Goal: Task Accomplishment & Management: Manage account settings

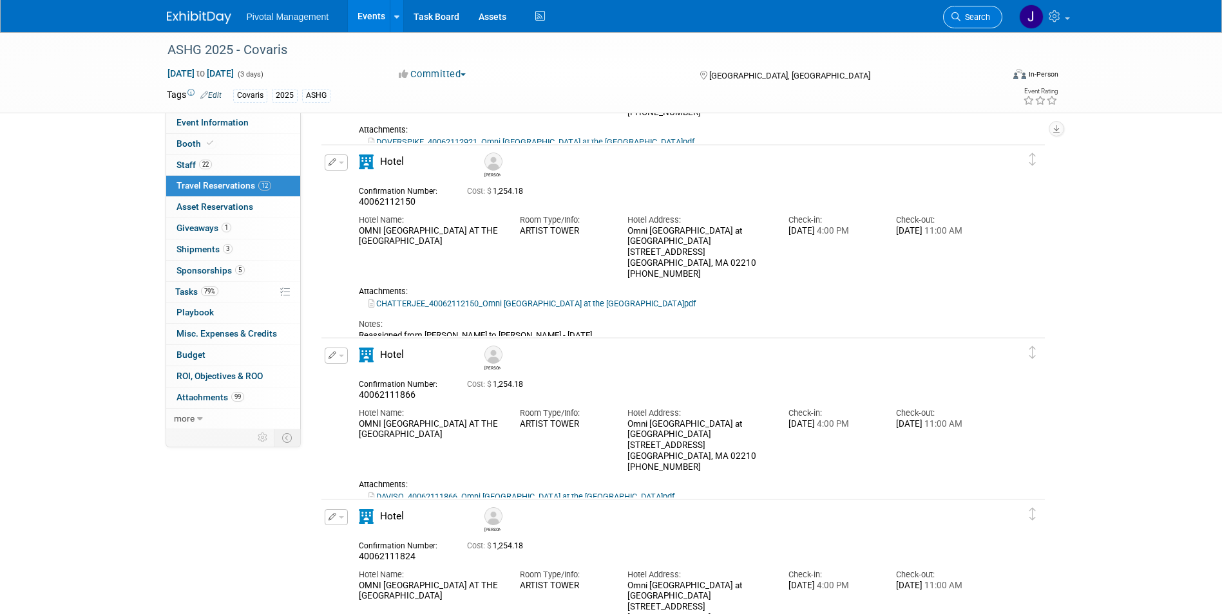
click at [973, 24] on link "Search" at bounding box center [972, 17] width 59 height 23
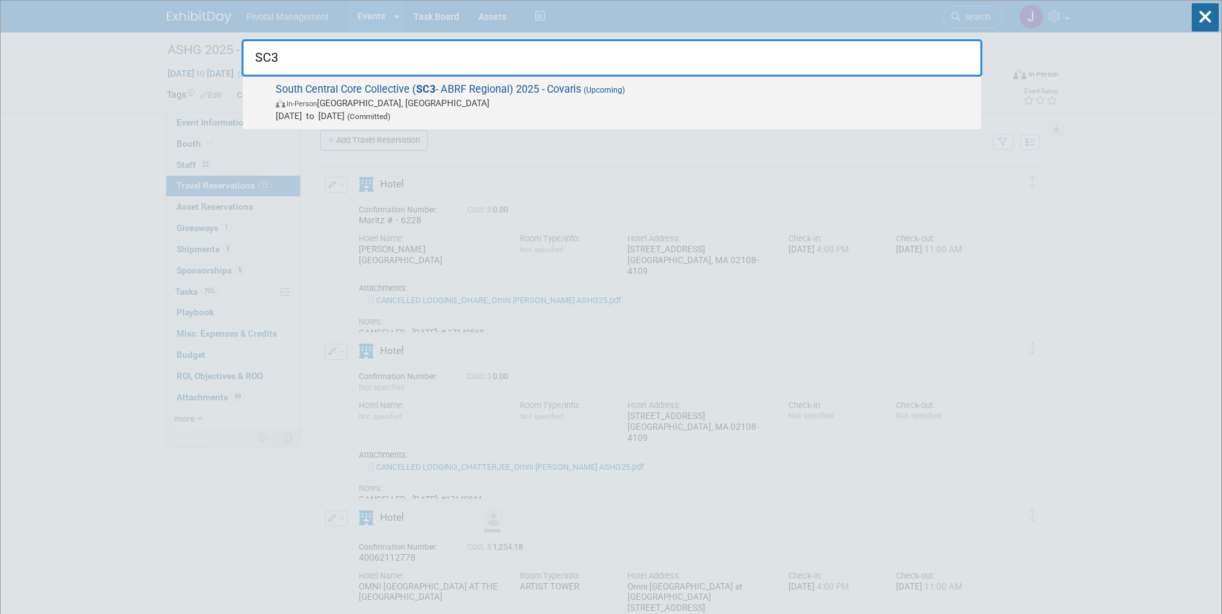
type input "SC3"
click at [666, 104] on span "In-Person Dallas, TX" at bounding box center [625, 103] width 699 height 13
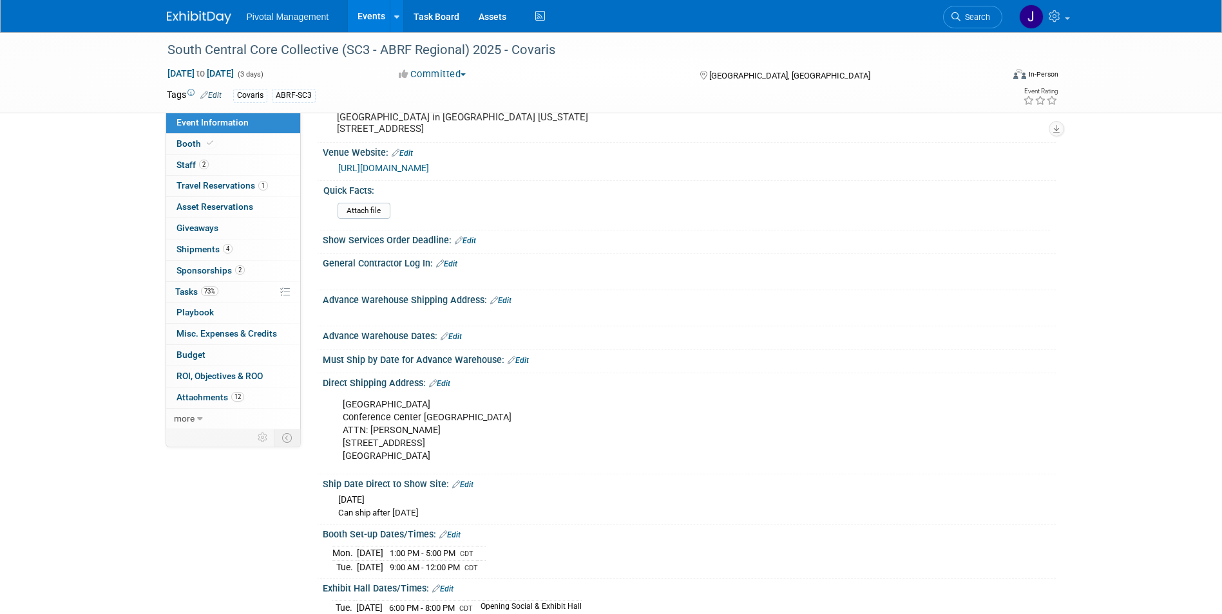
scroll to position [1997, 0]
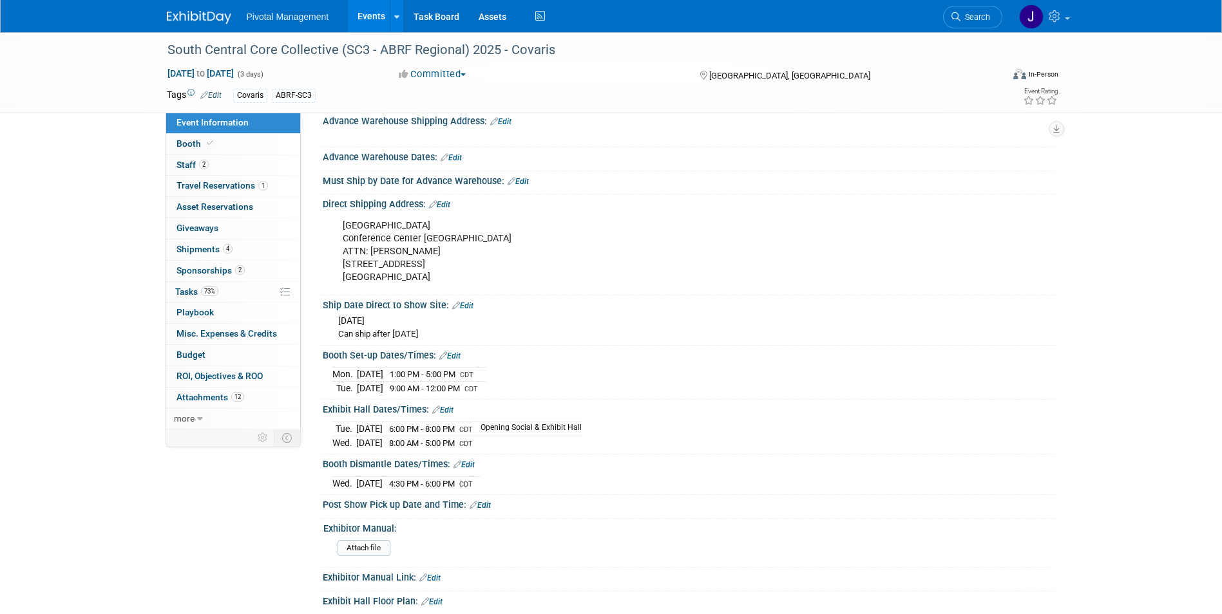
click at [196, 24] on img at bounding box center [199, 17] width 64 height 13
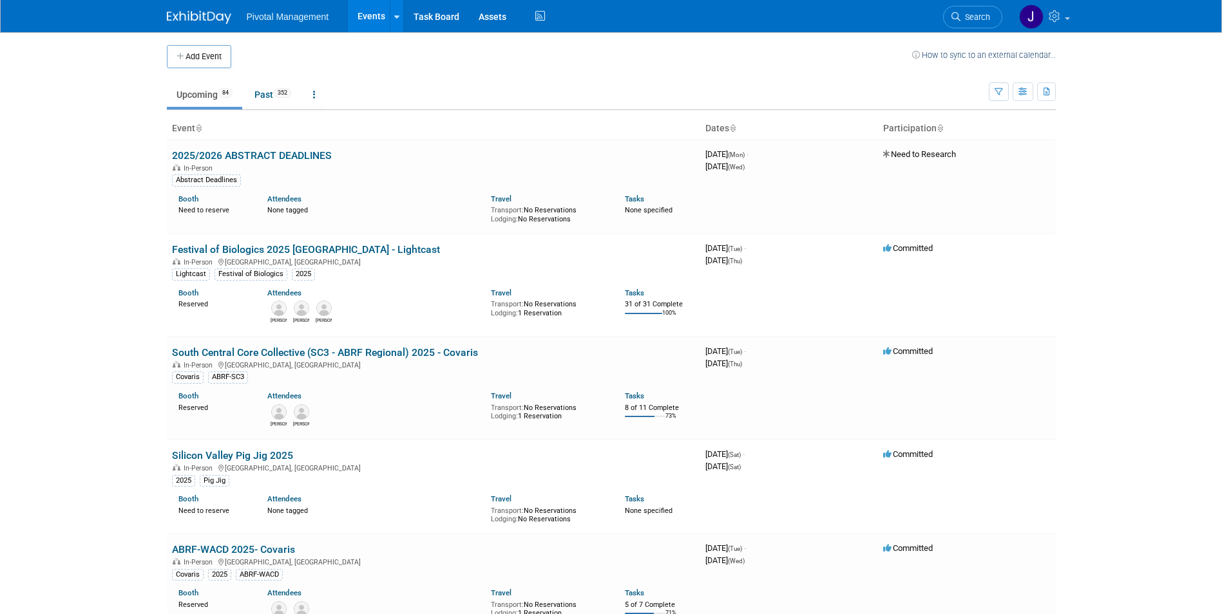
click at [978, 20] on span "Search" at bounding box center [975, 17] width 30 height 10
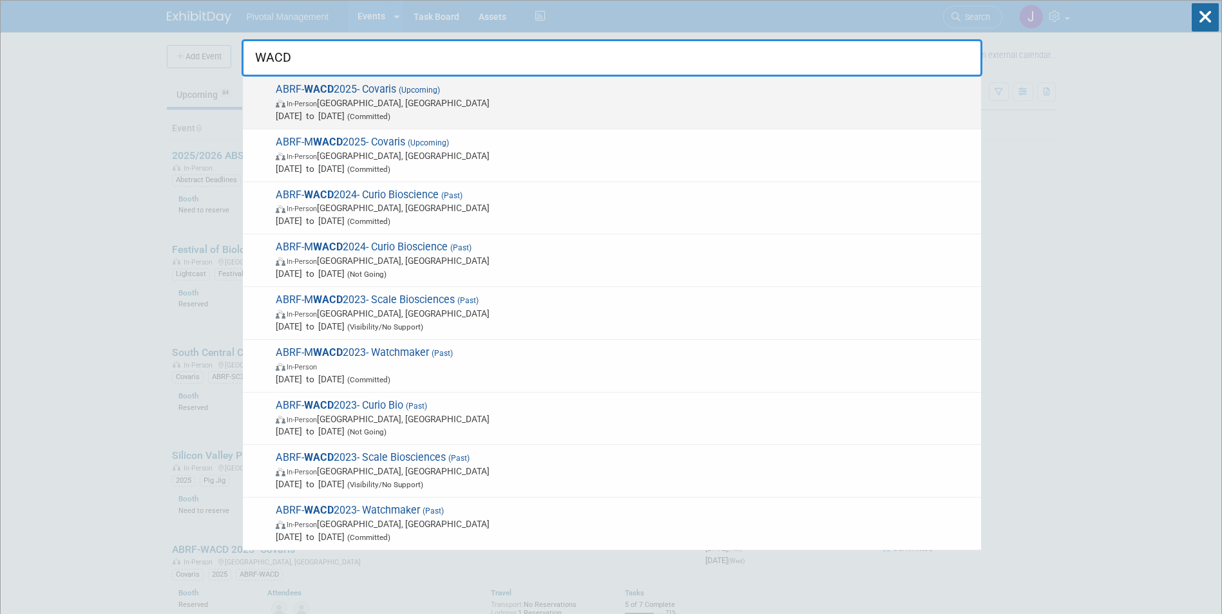
type input "WACD"
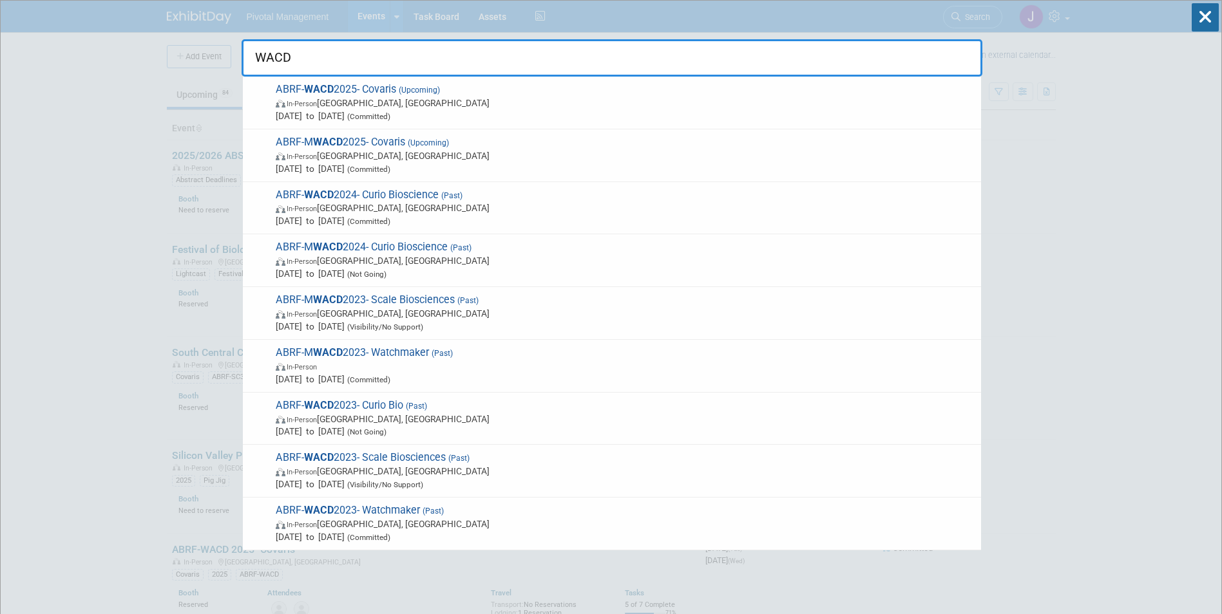
click at [441, 105] on span "In-Person Seattle, WA" at bounding box center [625, 103] width 699 height 13
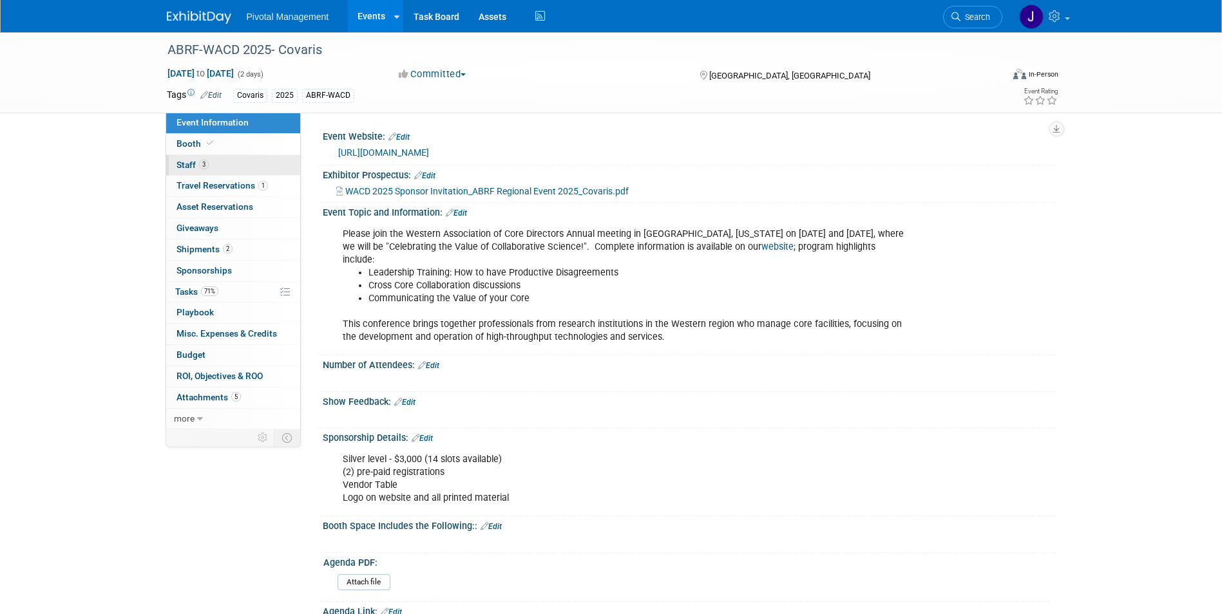
click at [232, 165] on link "3 Staff 3" at bounding box center [233, 165] width 134 height 21
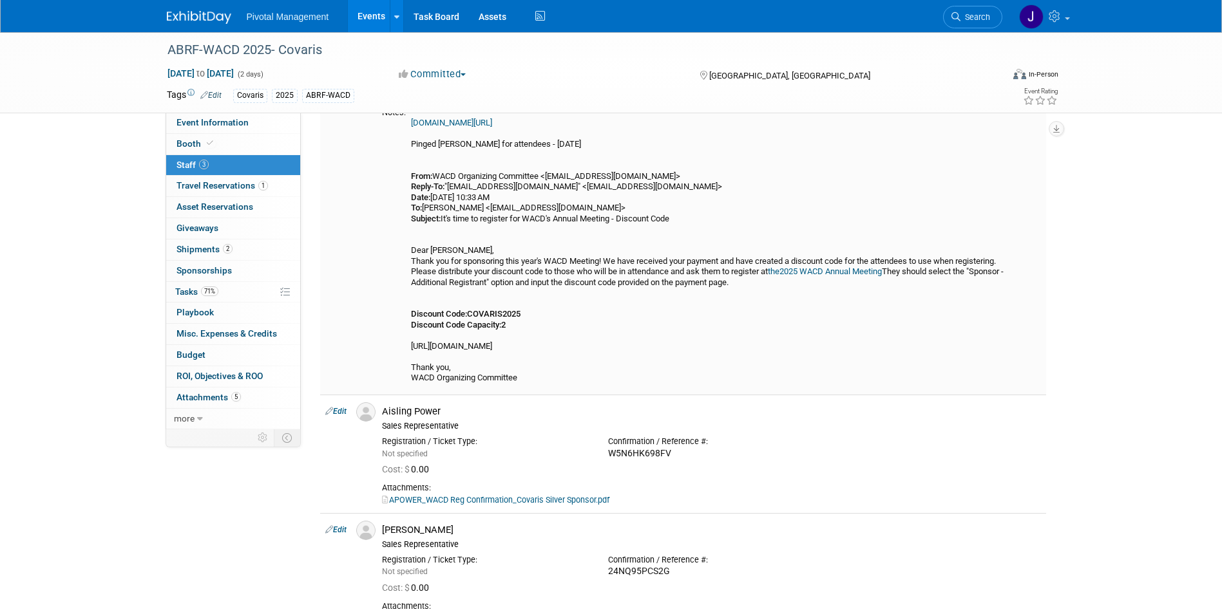
scroll to position [258, 0]
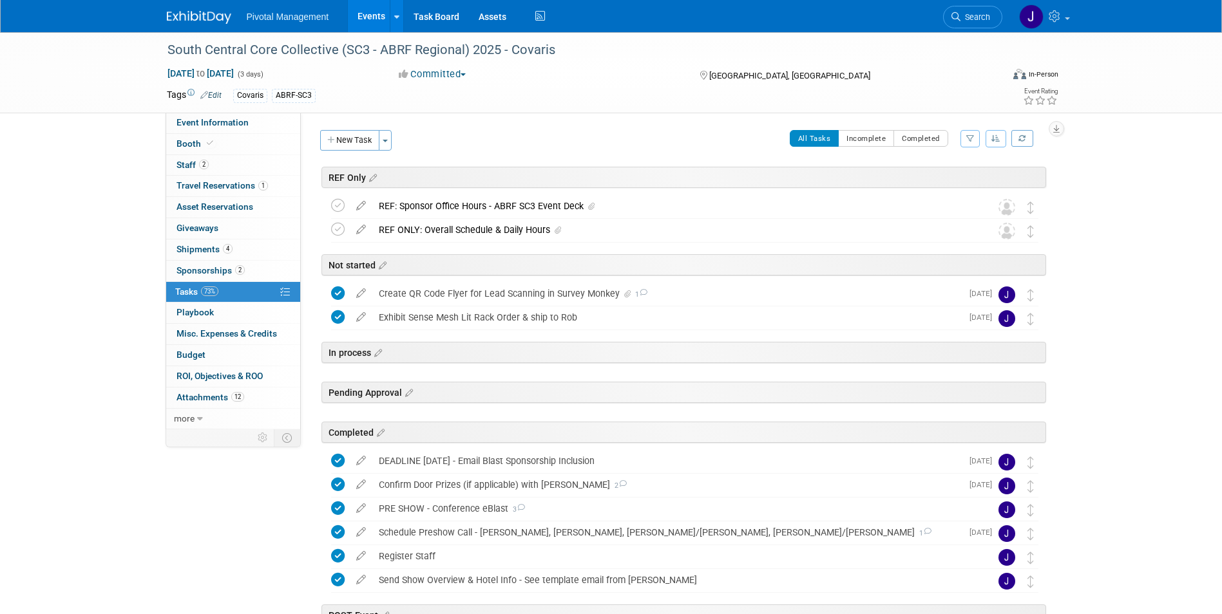
scroll to position [161, 0]
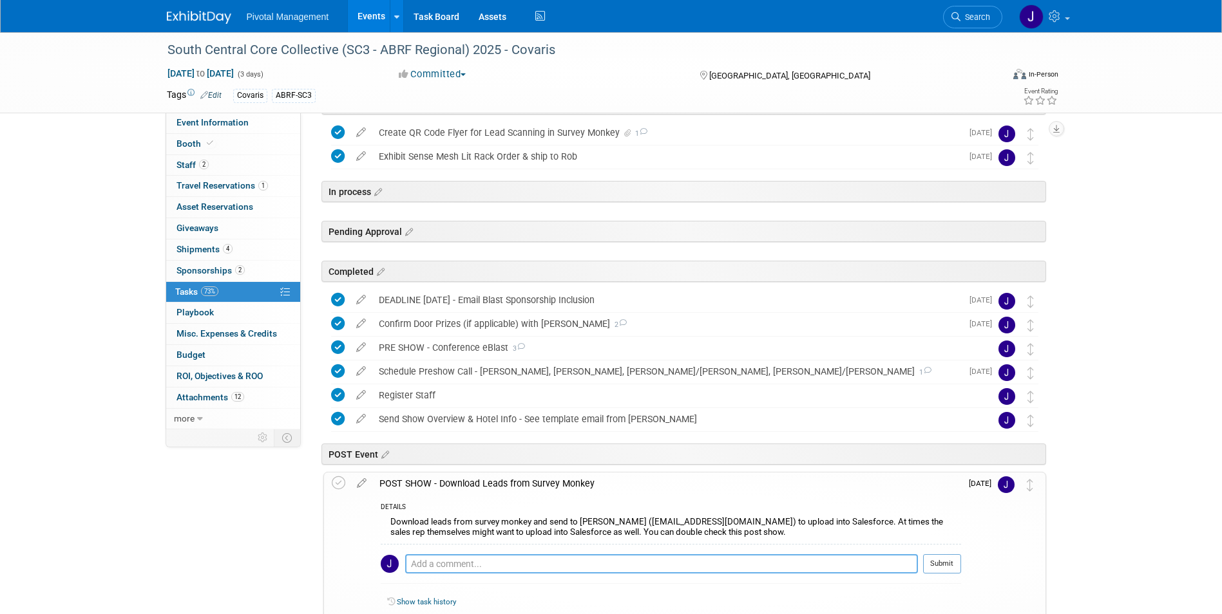
click at [452, 558] on textarea at bounding box center [661, 564] width 513 height 19
type textarea "Pinged Rob to send - 10.02.25"
click at [955, 557] on button "Submit" at bounding box center [942, 564] width 38 height 19
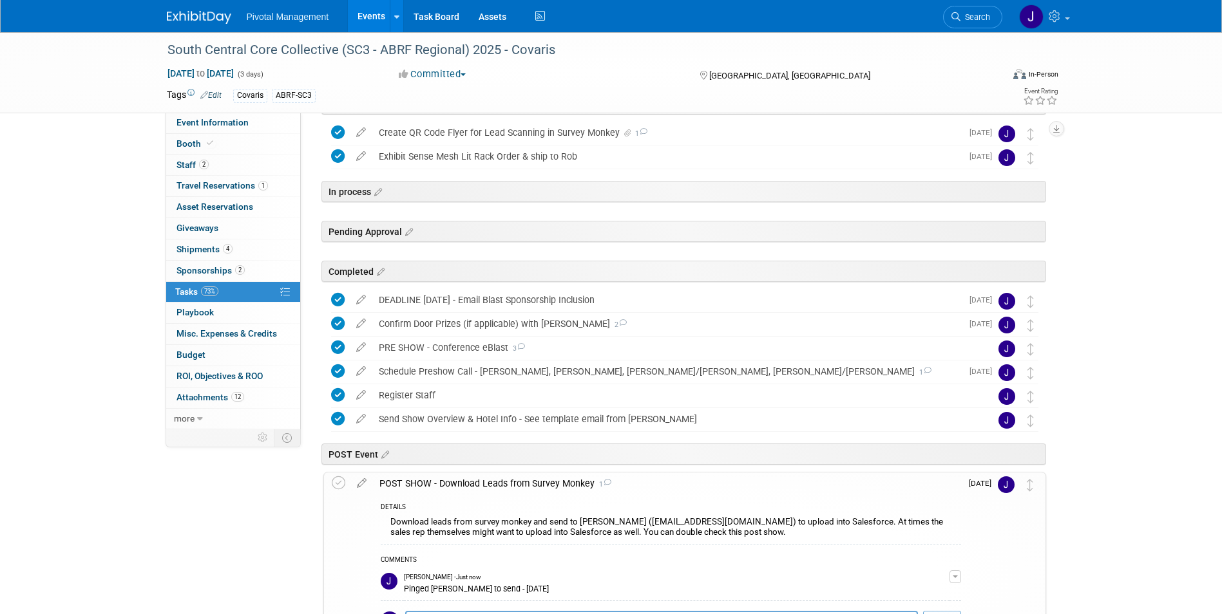
click at [911, 491] on div "POST SHOW - Download Leads from Survey Monkey 1" at bounding box center [667, 484] width 588 height 22
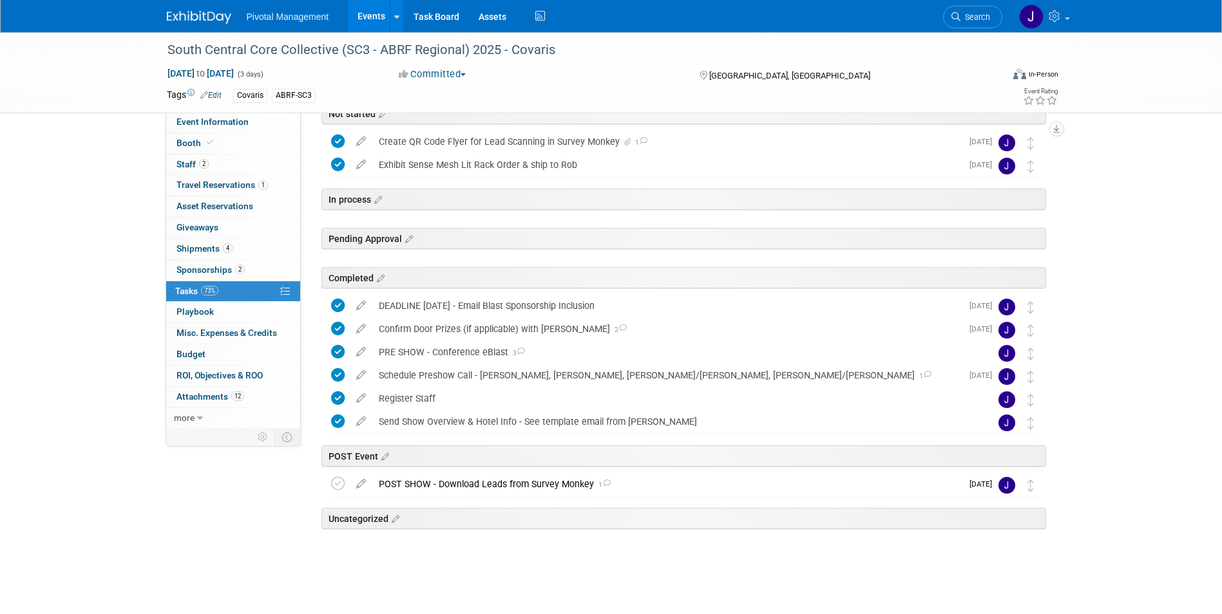
scroll to position [148, 0]
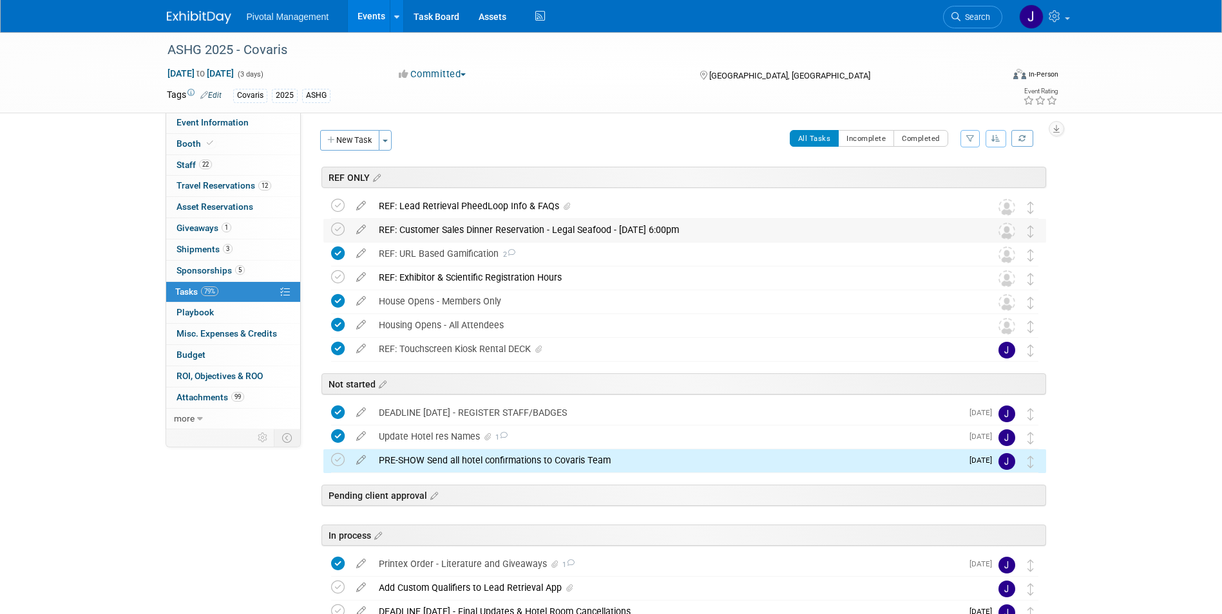
scroll to position [239, 0]
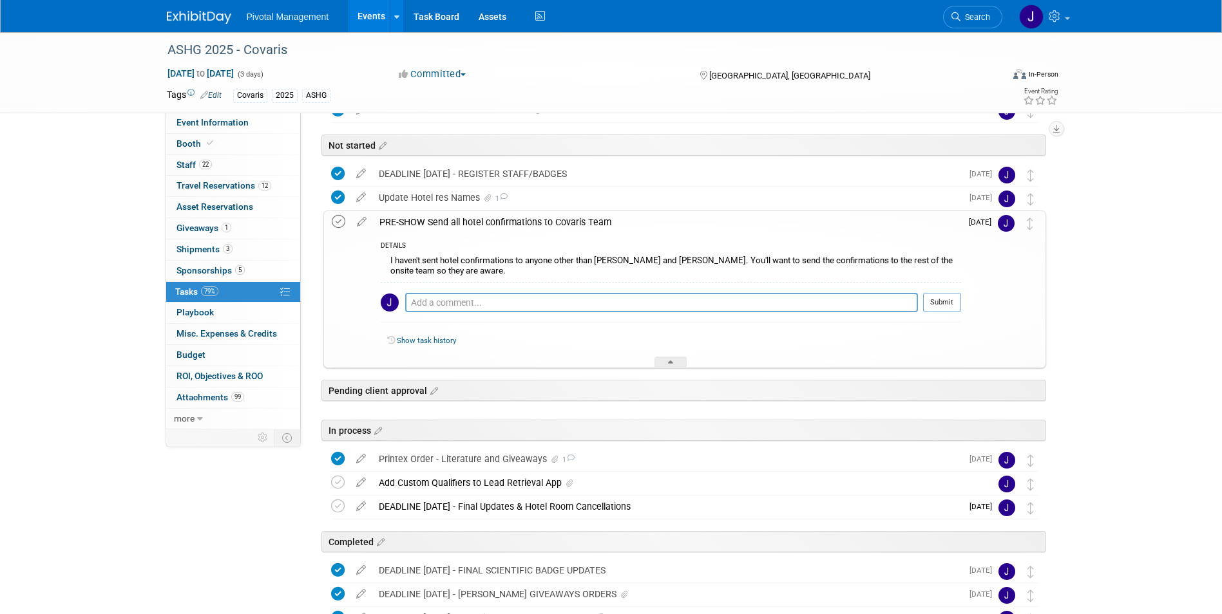
click at [336, 222] on icon at bounding box center [339, 222] width 14 height 14
click at [478, 221] on div "PRE-SHOW Send all hotel confirmations to Covaris Team" at bounding box center [667, 222] width 588 height 22
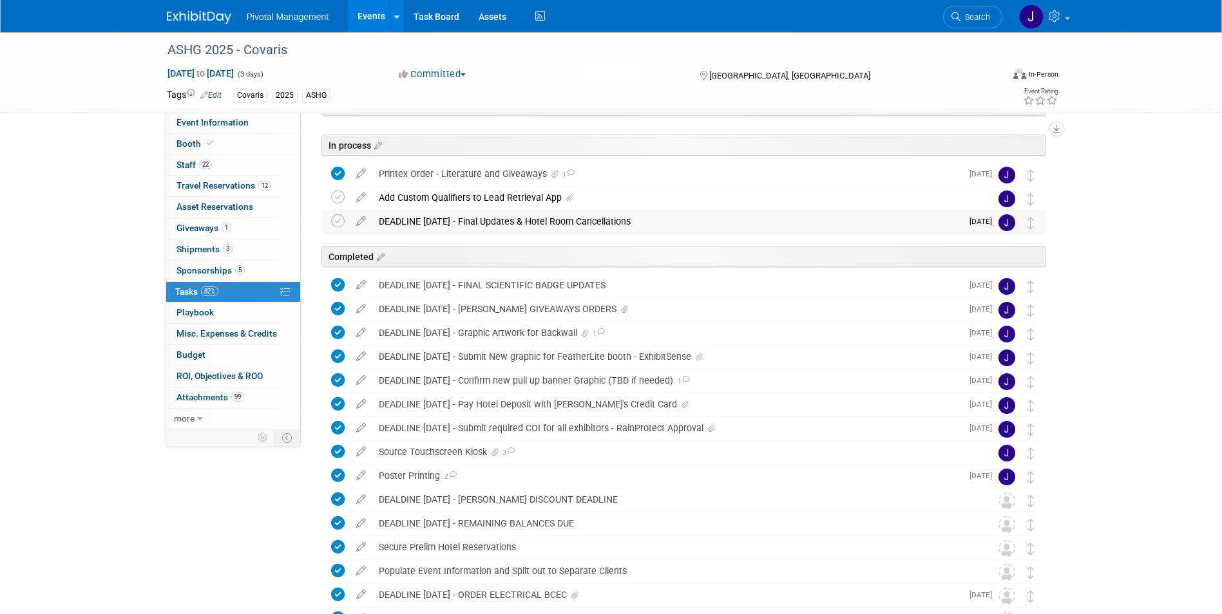
scroll to position [368, 0]
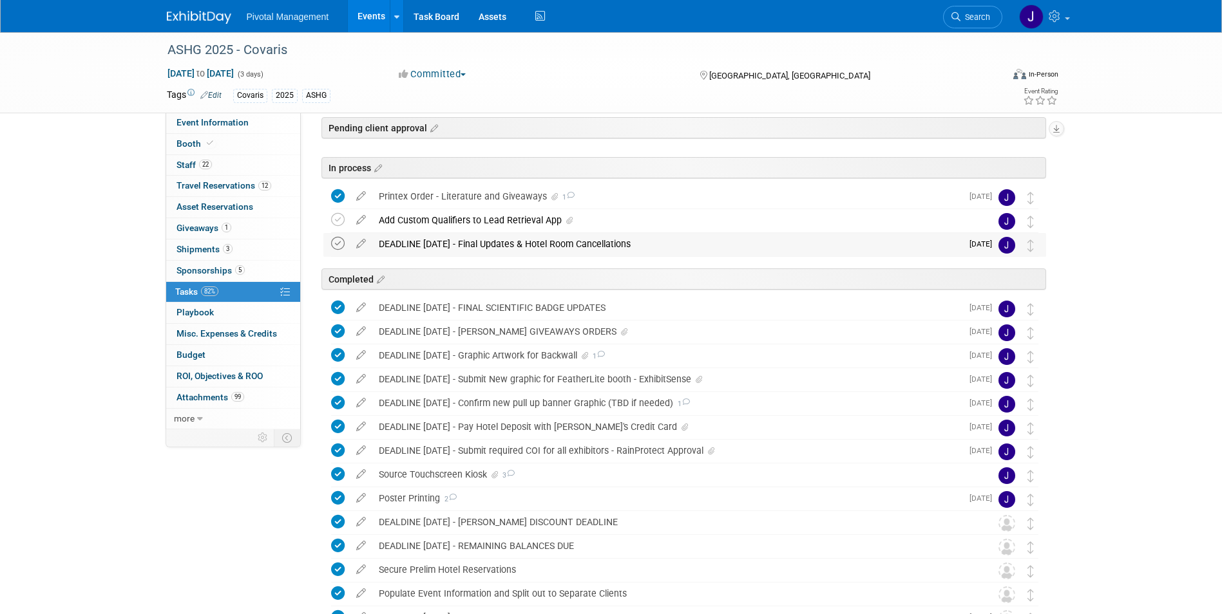
click at [335, 245] on icon at bounding box center [338, 244] width 14 height 14
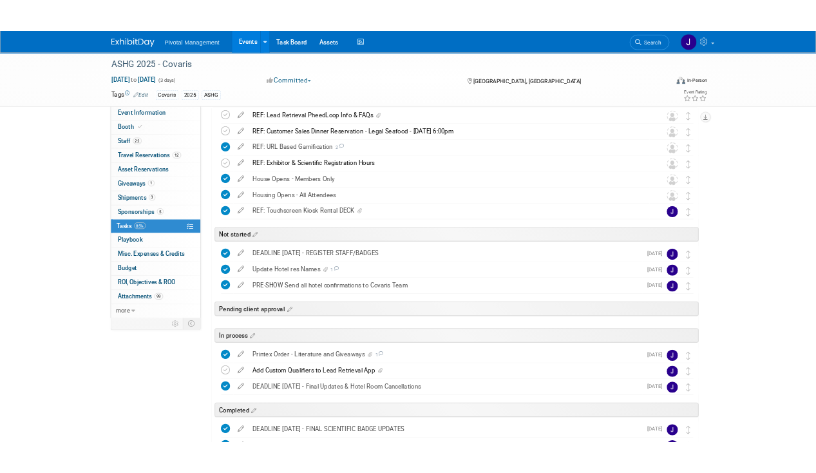
scroll to position [0, 0]
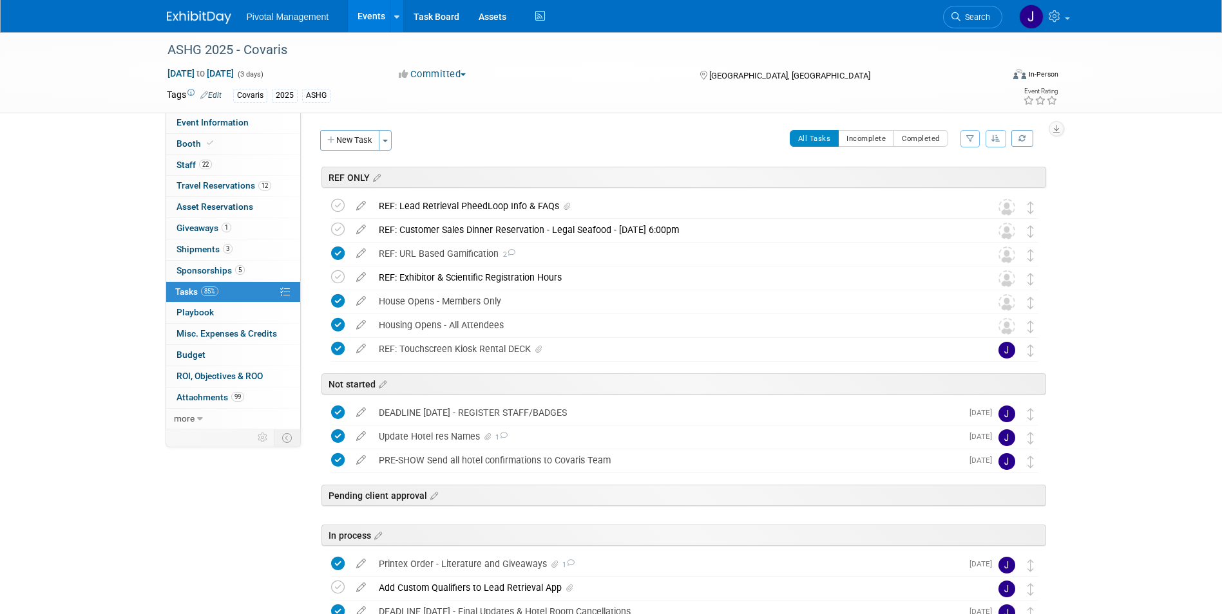
click at [978, 22] on link "Search" at bounding box center [972, 17] width 59 height 23
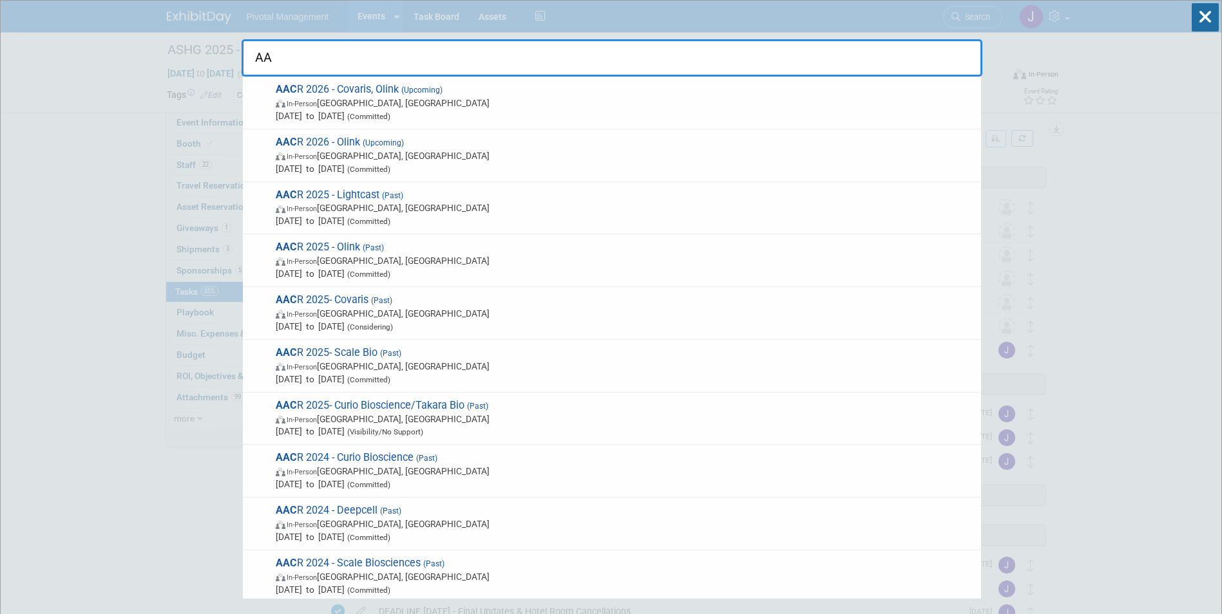
type input "A"
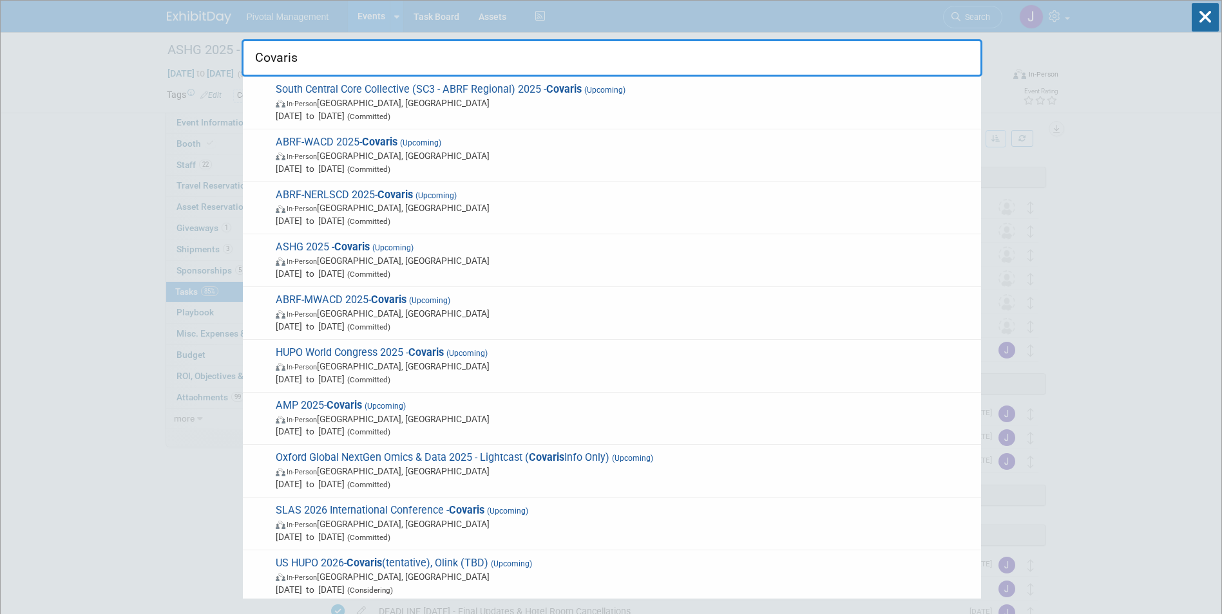
type input "Covaris"
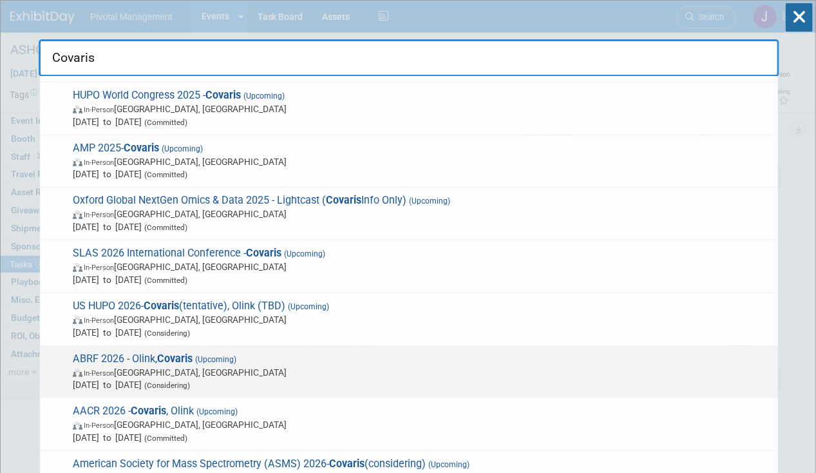
scroll to position [322, 0]
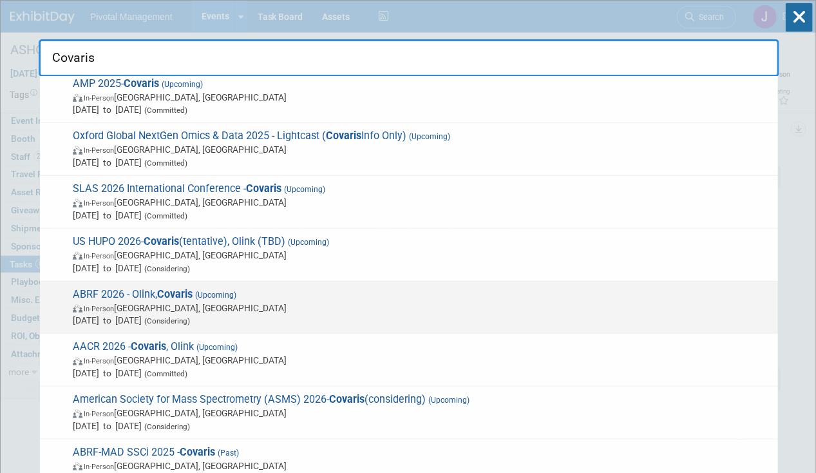
click at [399, 298] on span "ABRF 2026 - Olink, Covaris (Upcoming) In-Person Pittsburgh, PA Mar 28, 2026 to …" at bounding box center [420, 307] width 703 height 39
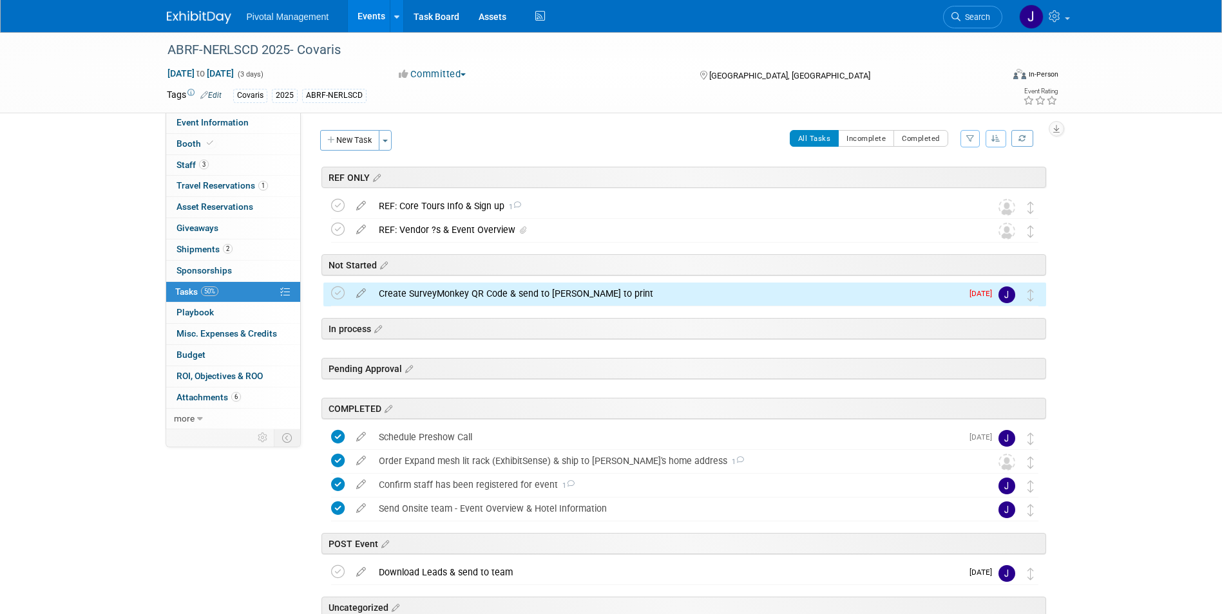
scroll to position [72, 0]
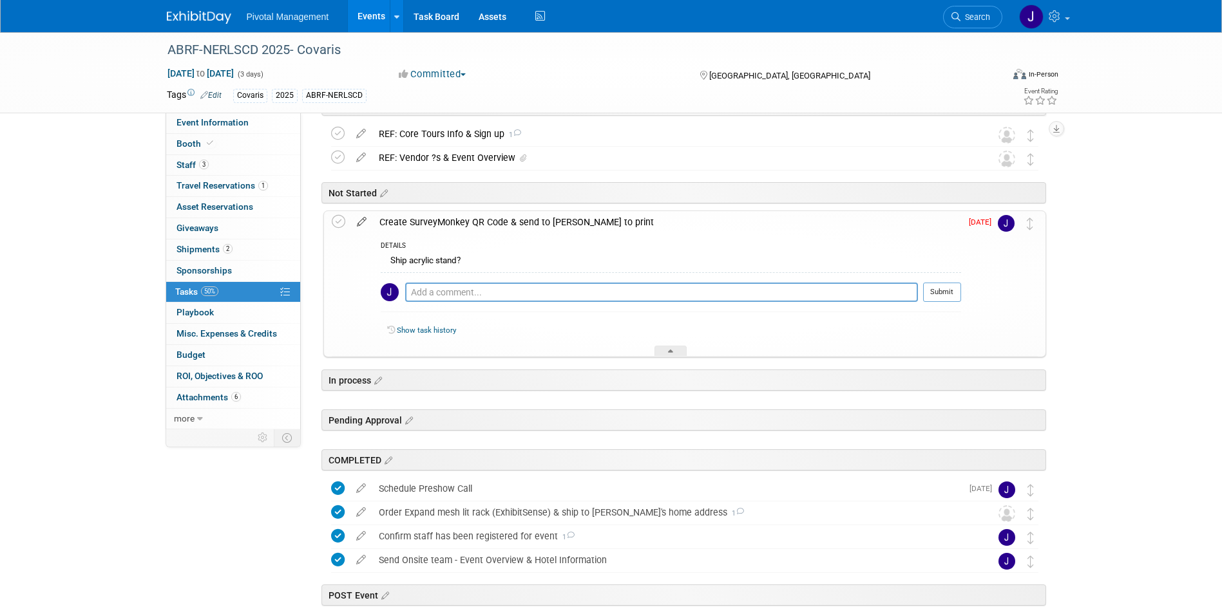
click at [358, 218] on icon at bounding box center [361, 219] width 23 height 16
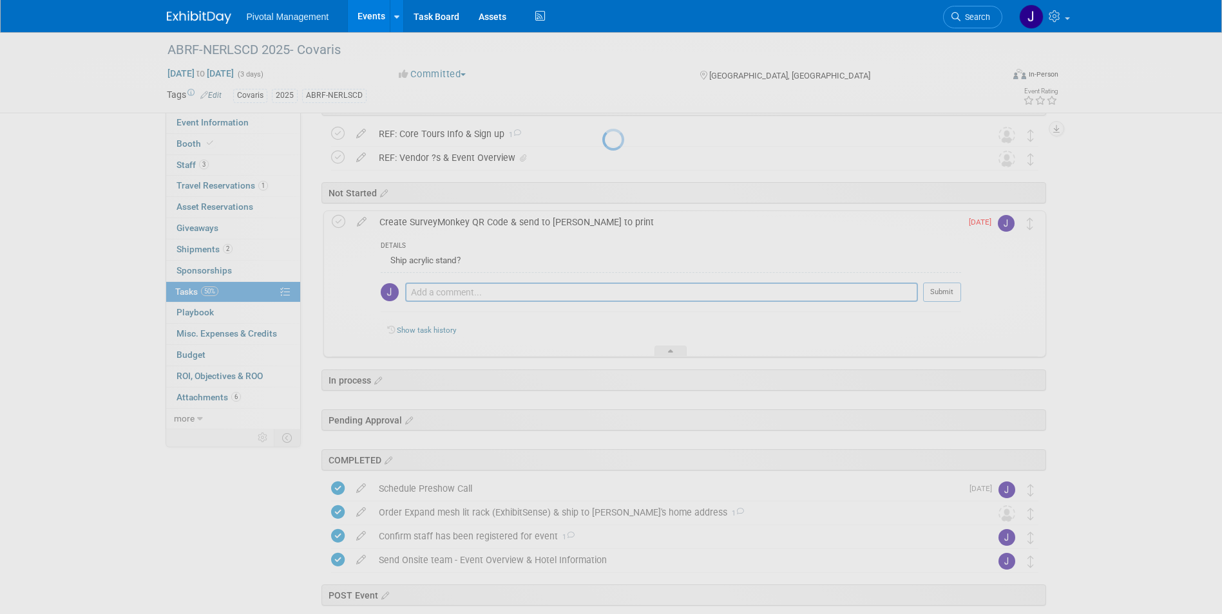
select select "9"
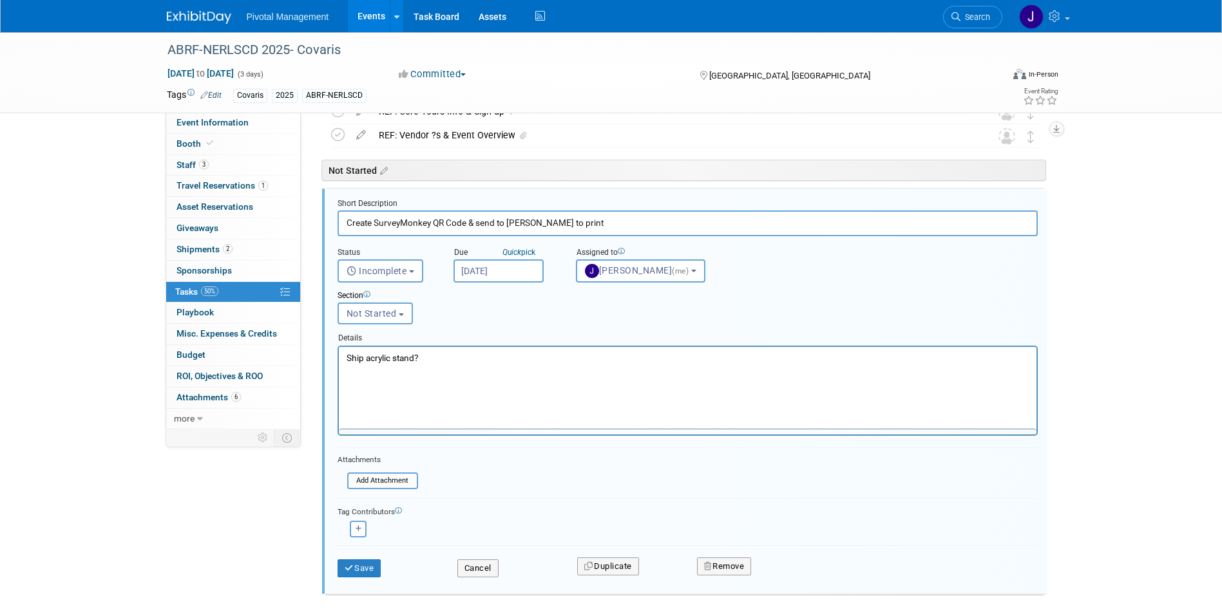
scroll to position [0, 0]
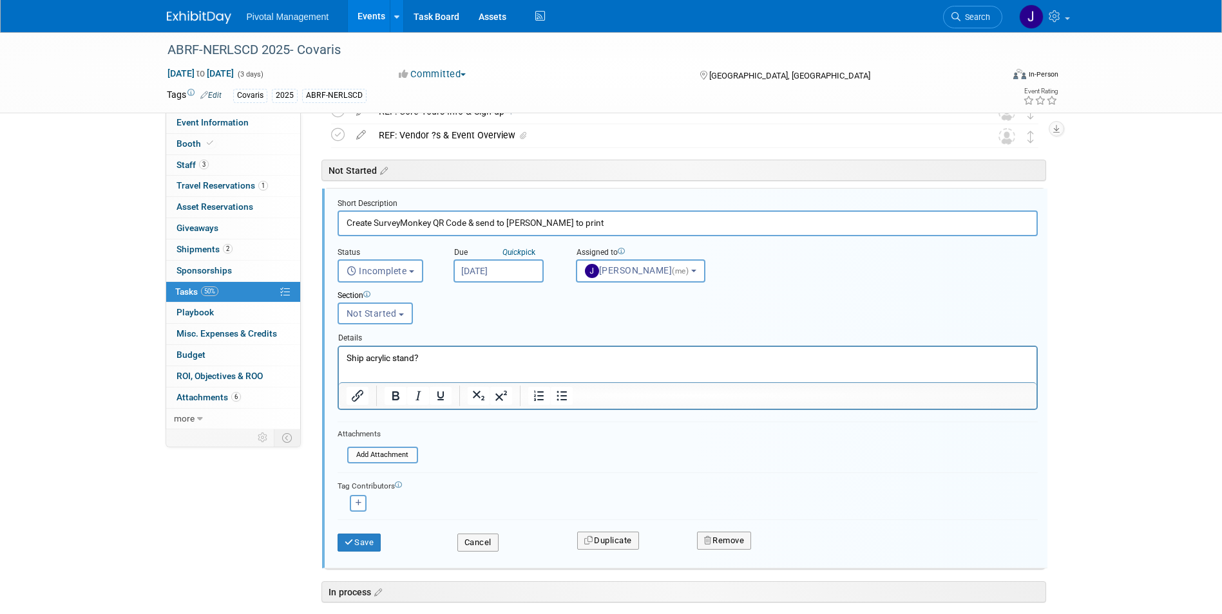
click at [511, 269] on input "Oct 1, 2025" at bounding box center [498, 271] width 90 height 23
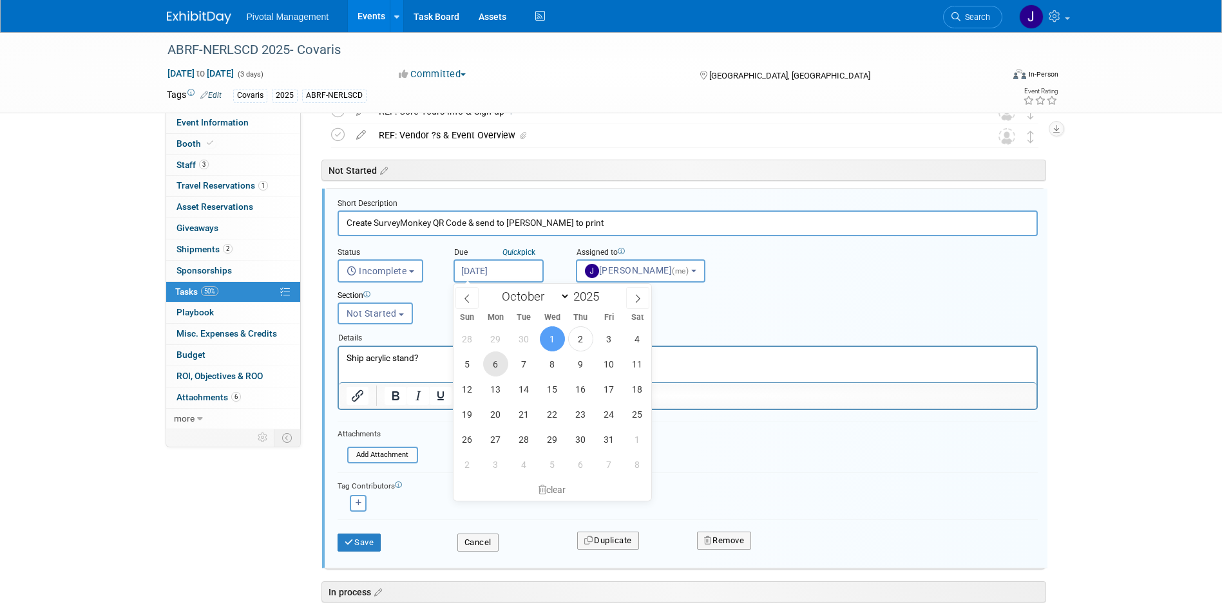
click at [495, 372] on span "6" at bounding box center [495, 364] width 25 height 25
type input "Oct 6, 2025"
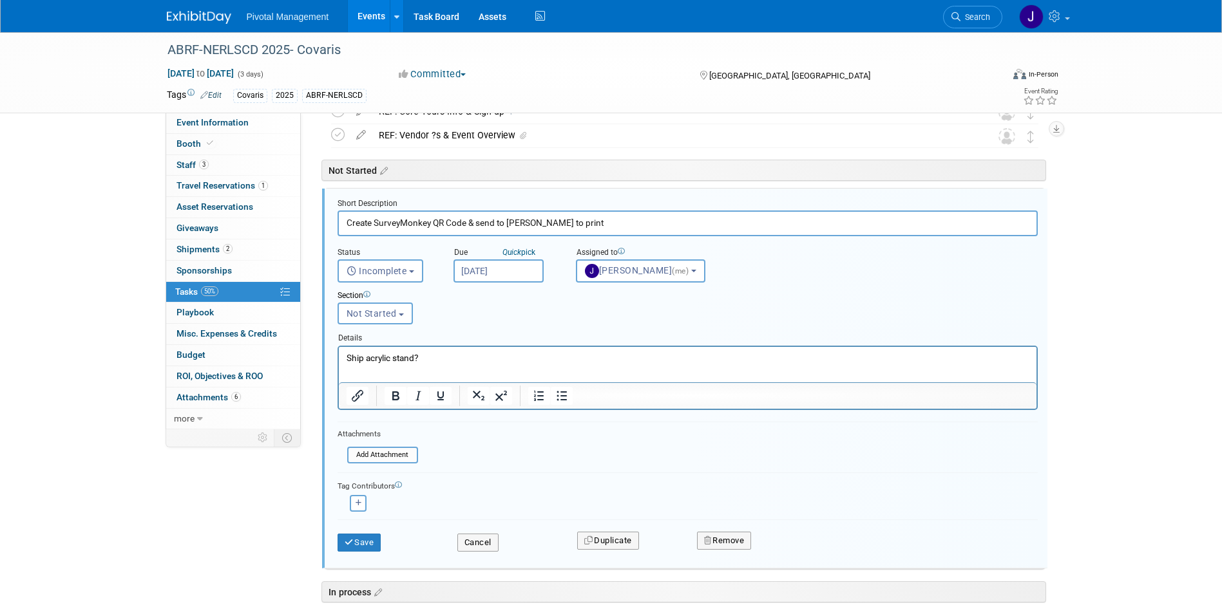
click at [500, 272] on input "Oct 6, 2025" at bounding box center [498, 271] width 90 height 23
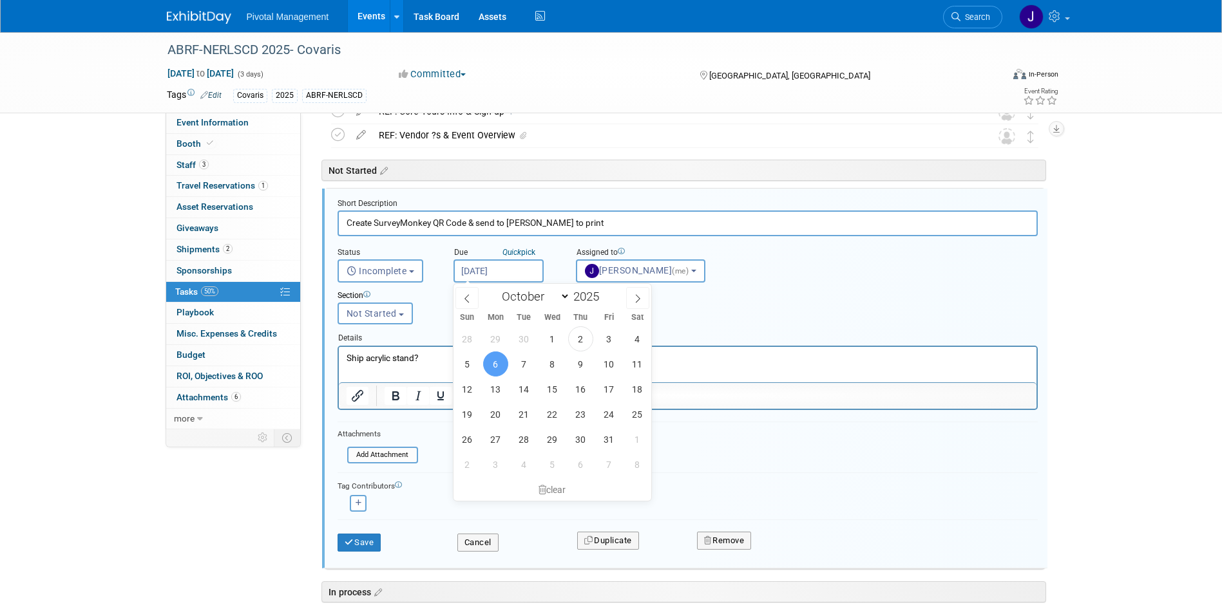
click at [500, 272] on input "Oct 6, 2025" at bounding box center [498, 271] width 90 height 23
click at [358, 529] on div "Save" at bounding box center [388, 539] width 120 height 26
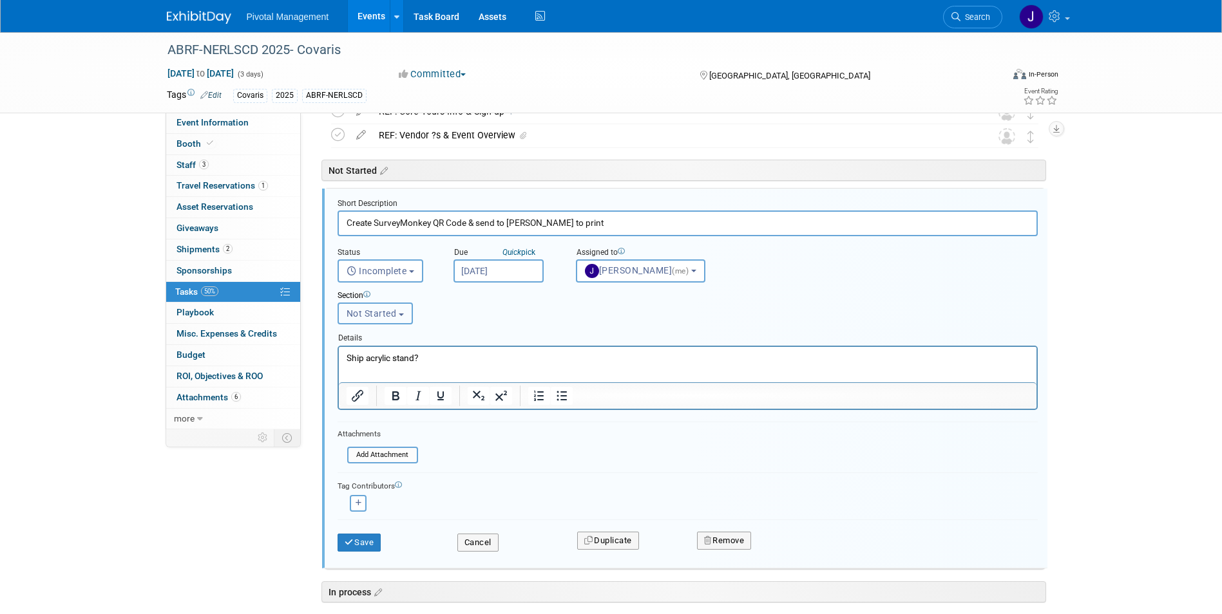
click at [386, 318] on span "Not Started" at bounding box center [372, 314] width 50 height 10
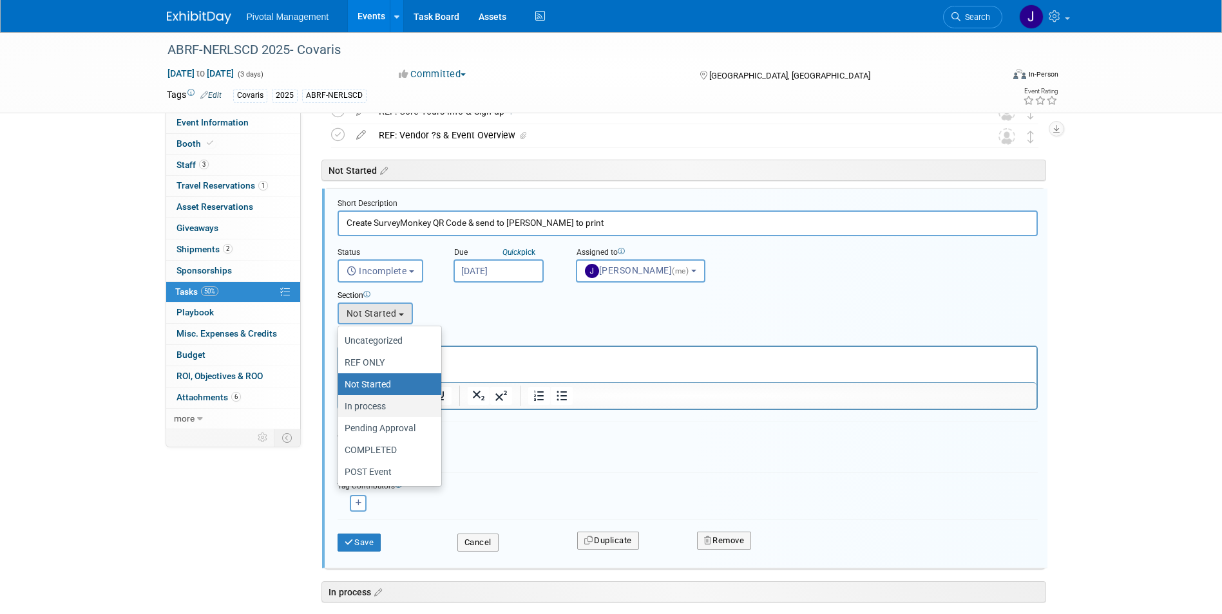
click at [388, 401] on label "In process" at bounding box center [387, 406] width 84 height 17
click at [340, 403] on input "In process" at bounding box center [336, 407] width 8 height 8
select select "11273056"
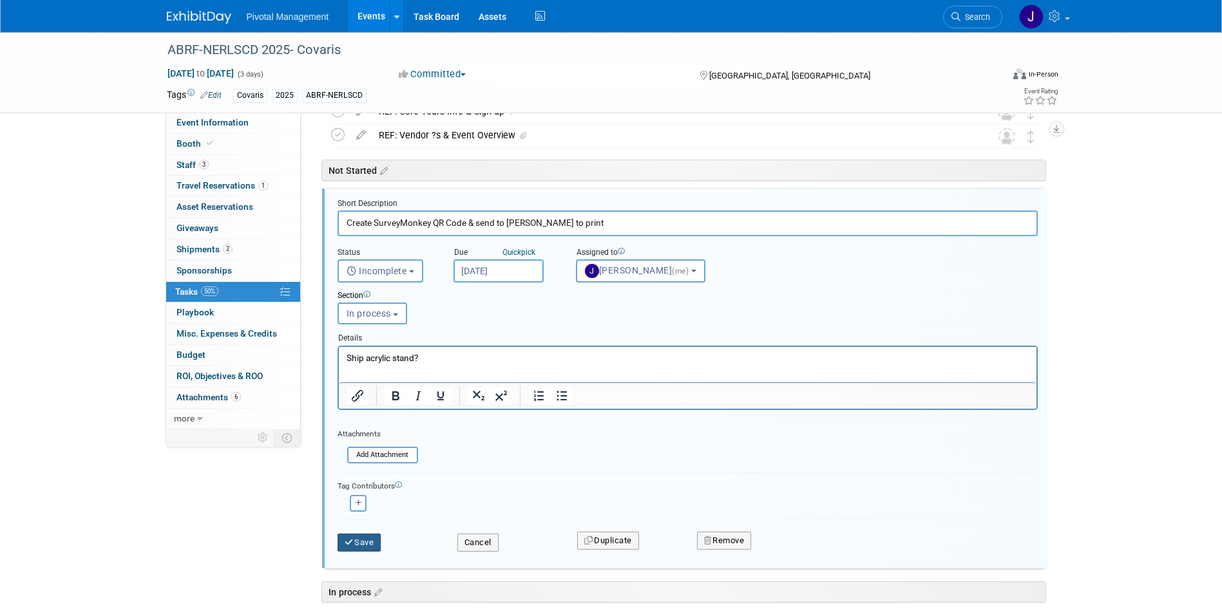
click at [355, 540] on button "Save" at bounding box center [360, 543] width 44 height 18
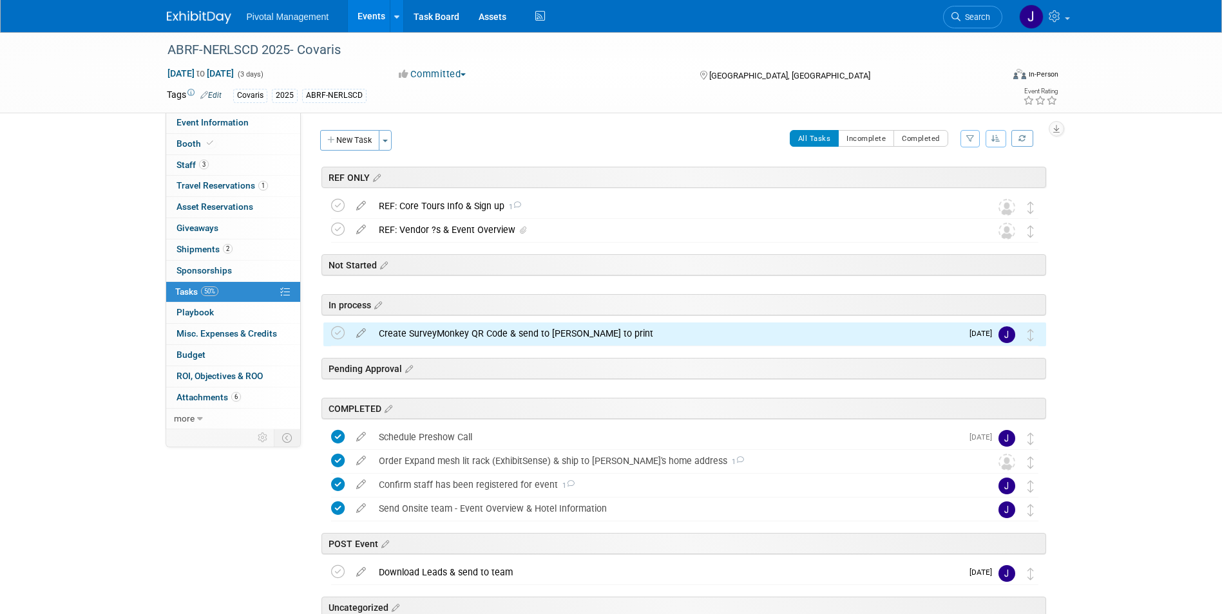
click at [418, 330] on div "Create SurveyMonkey QR Code & send to Jared to print" at bounding box center [666, 334] width 589 height 22
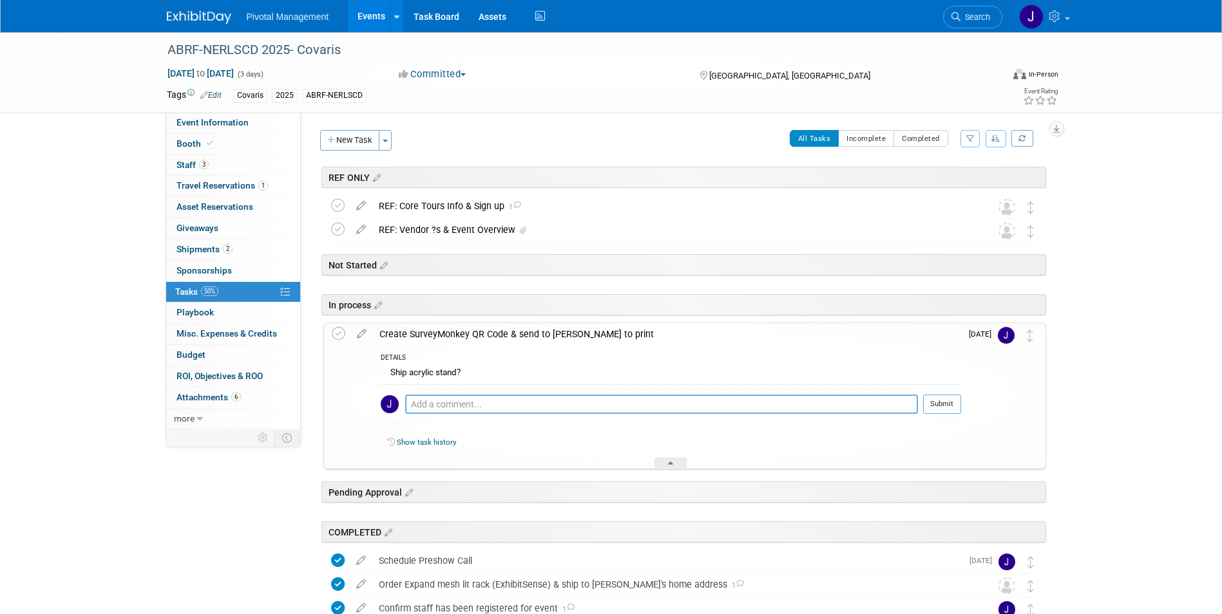
click at [439, 399] on textarea at bounding box center [661, 404] width 513 height 19
click at [607, 407] on textarea "Valerie is shipping acrylic stand - need" at bounding box center [661, 404] width 513 height 19
type textarea "Valerie is shipping acrylic stand - need Elisabeth/Stephen to confirm QR code"
click at [939, 406] on button "Submit" at bounding box center [942, 404] width 38 height 19
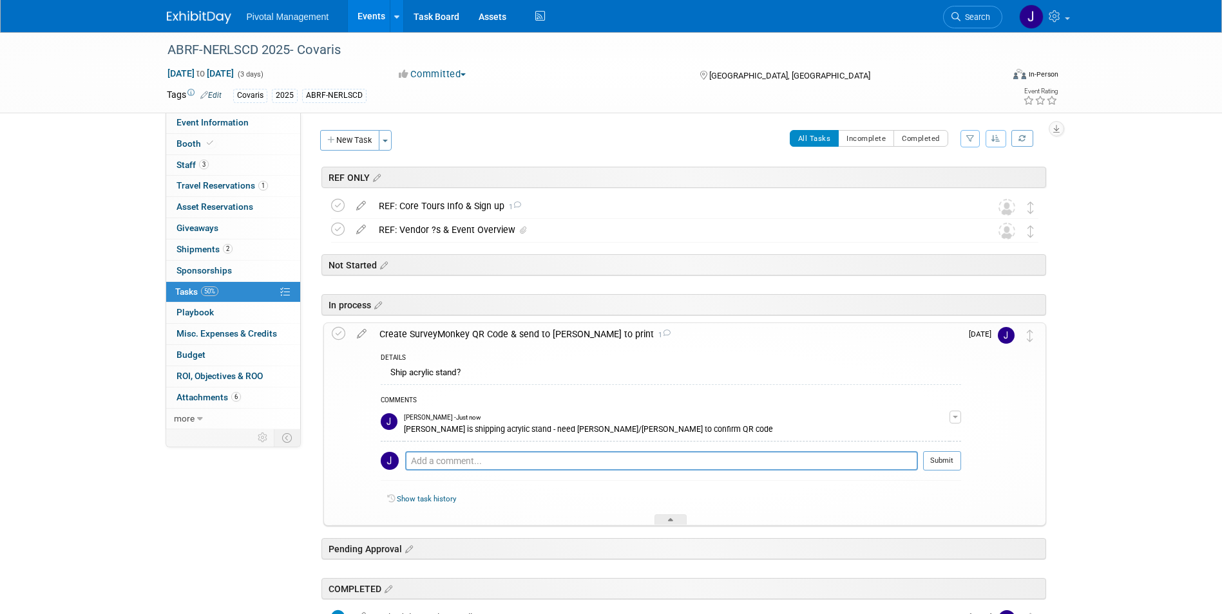
click at [372, 12] on link "Events" at bounding box center [371, 16] width 47 height 32
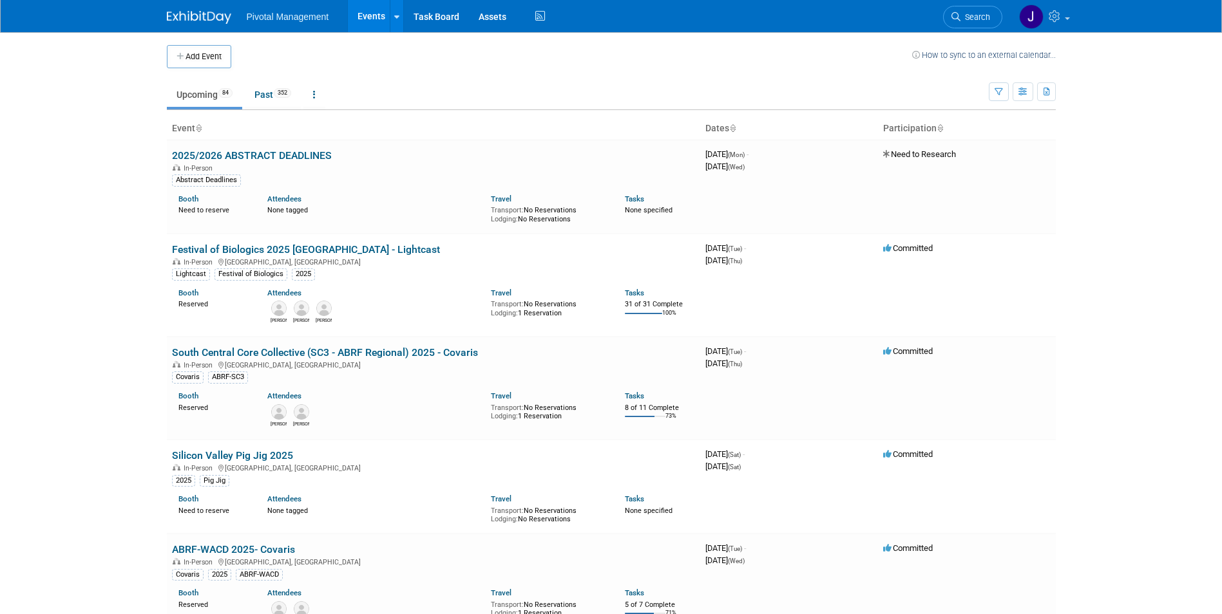
click at [962, 12] on span "Search" at bounding box center [975, 17] width 30 height 10
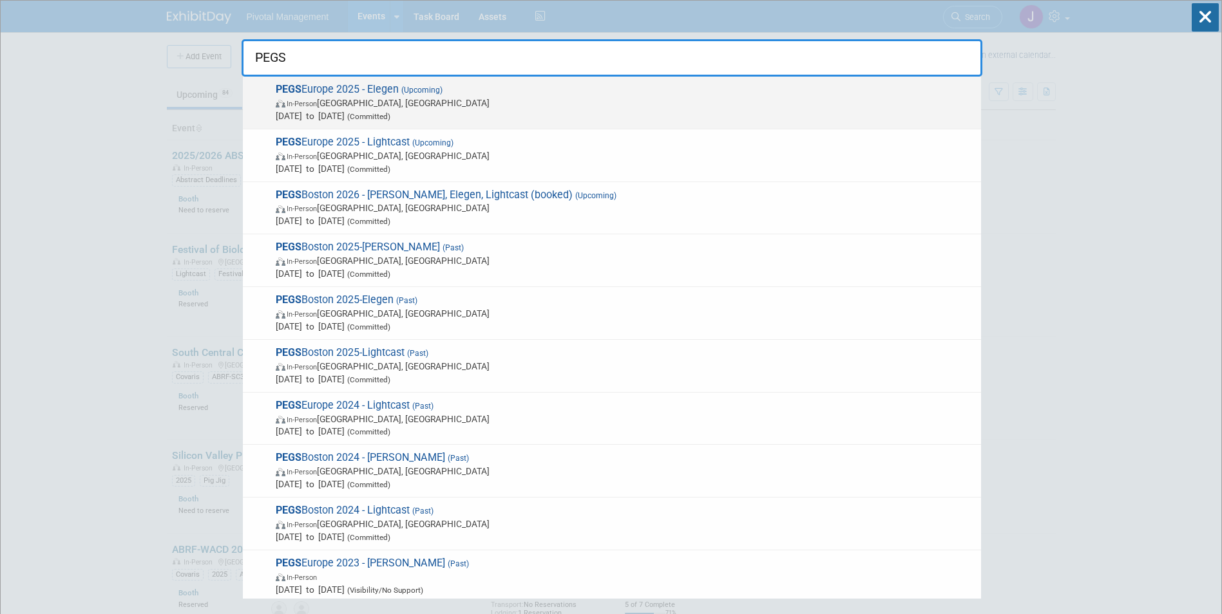
type input "PEGS"
click at [534, 98] on span "In-Person Lisboa, Portugal" at bounding box center [625, 103] width 699 height 13
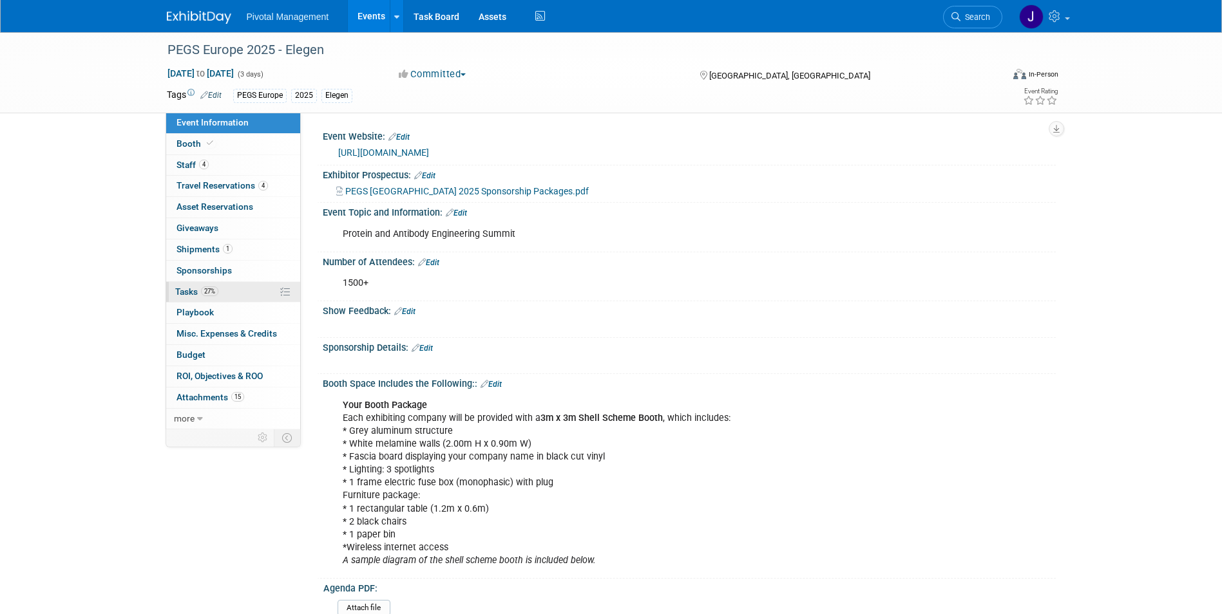
click at [218, 289] on span "27%" at bounding box center [209, 292] width 17 height 10
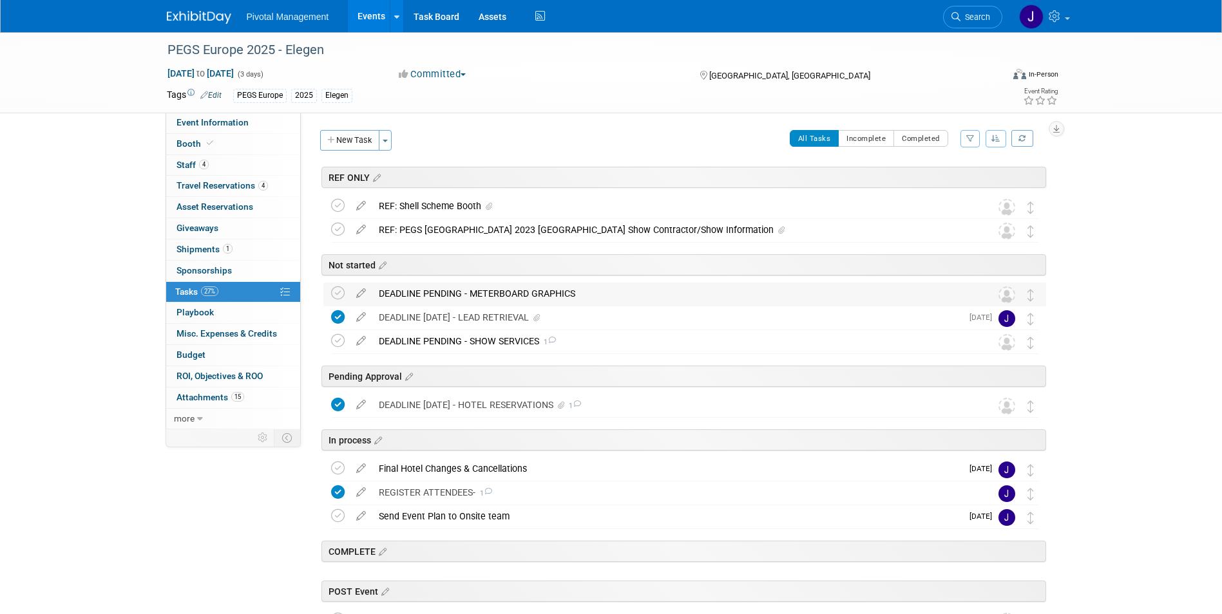
click at [544, 288] on div "DEADLINE PENDING - METERBOARD GRAPHICS" at bounding box center [672, 294] width 600 height 22
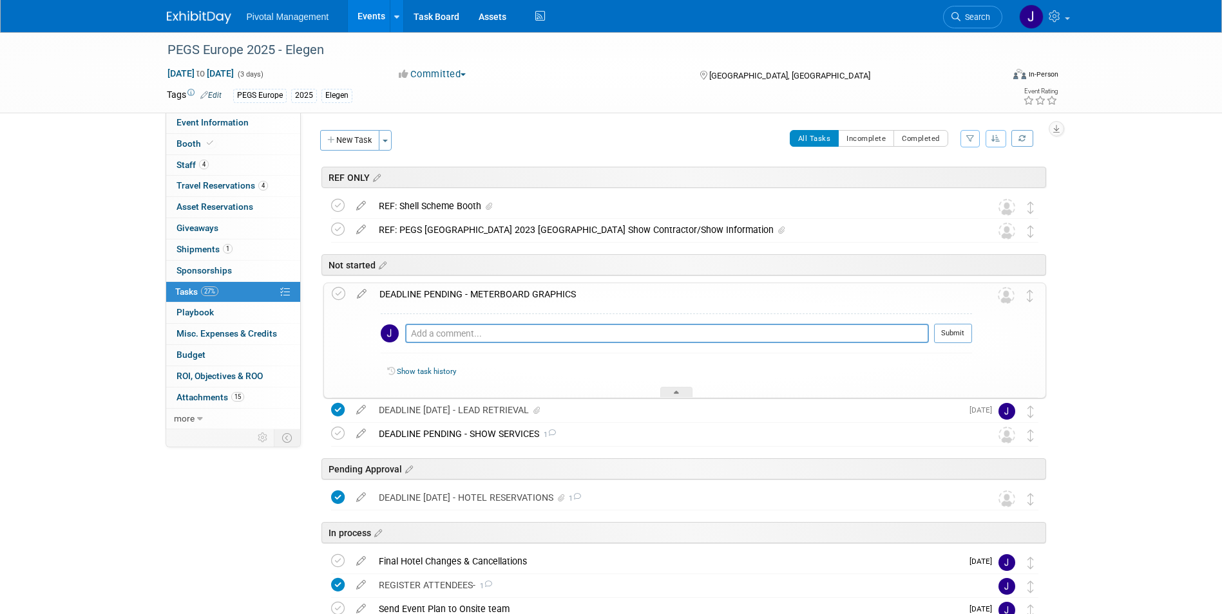
click at [544, 288] on div "DEADLINE PENDING - METERBOARD GRAPHICS" at bounding box center [672, 294] width 599 height 22
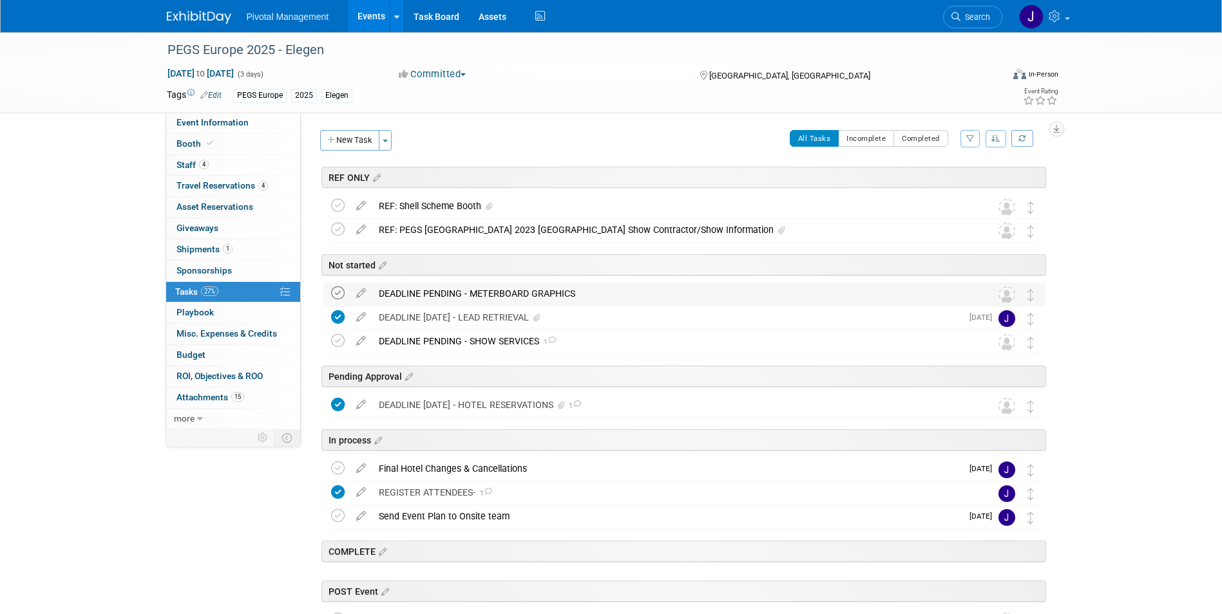
click at [336, 290] on icon at bounding box center [338, 294] width 14 height 14
click at [406, 287] on div "DEADLINE PENDING - METERBOARD GRAPHICS" at bounding box center [672, 294] width 600 height 22
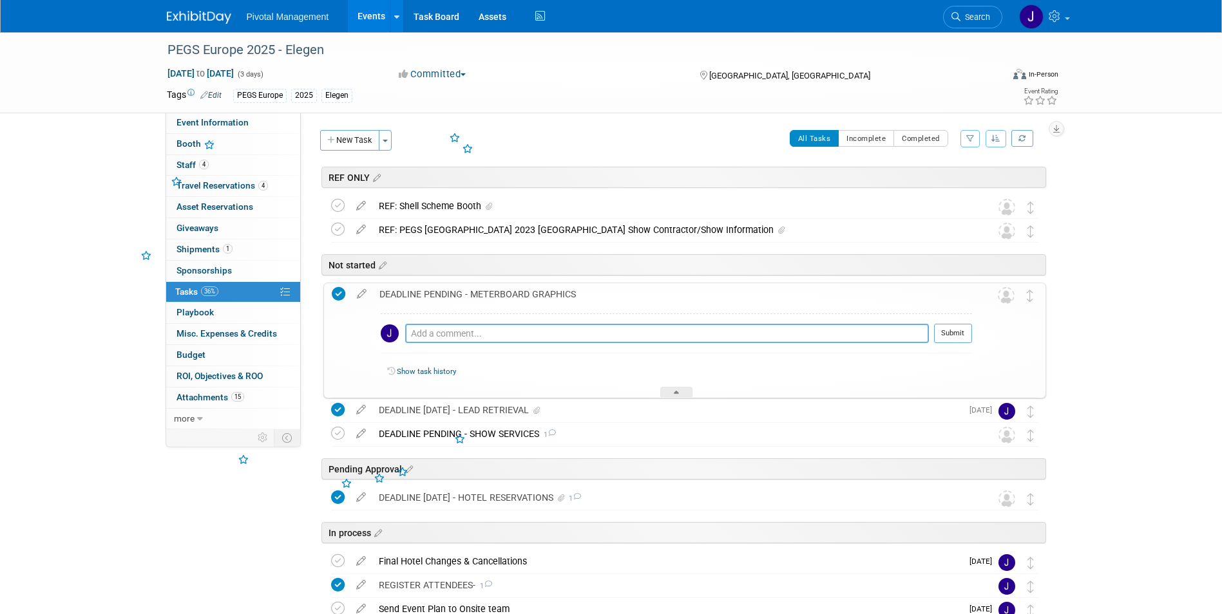
click at [425, 325] on textarea at bounding box center [667, 333] width 524 height 19
type textarea "Confirmed Logo to PEGS EU organizers - 09.30.25"
click at [953, 332] on button "Submit" at bounding box center [953, 333] width 38 height 19
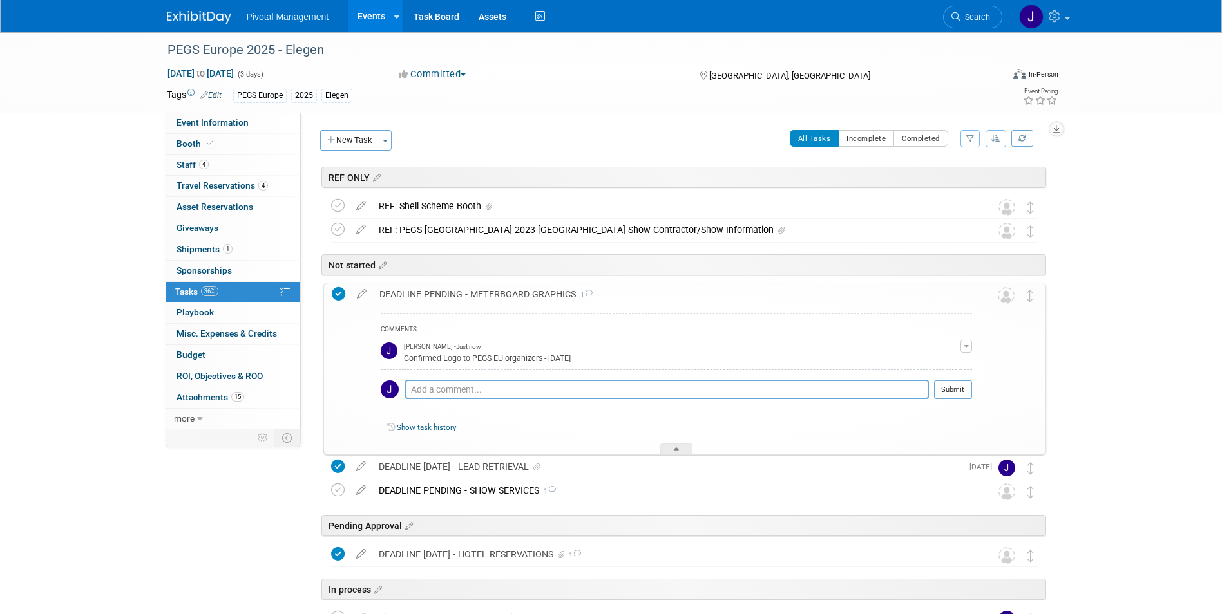
click at [419, 290] on div "DEADLINE PENDING - METERBOARD GRAPHICS 1" at bounding box center [672, 294] width 599 height 22
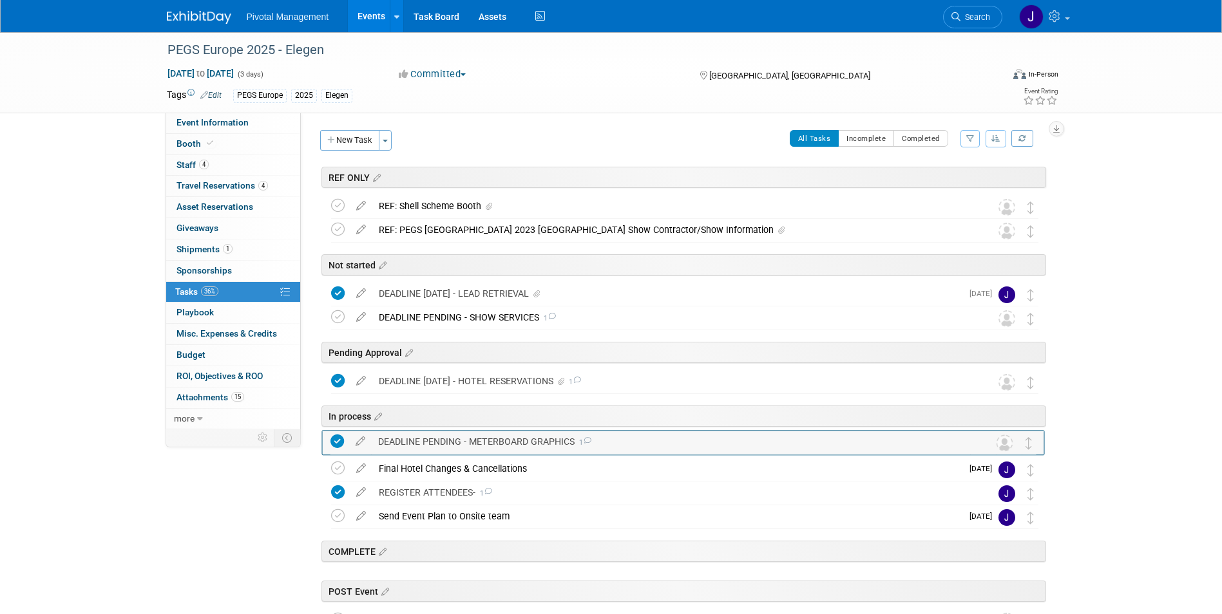
drag, startPoint x: 1034, startPoint y: 288, endPoint x: 1033, endPoint y: 435, distance: 147.5
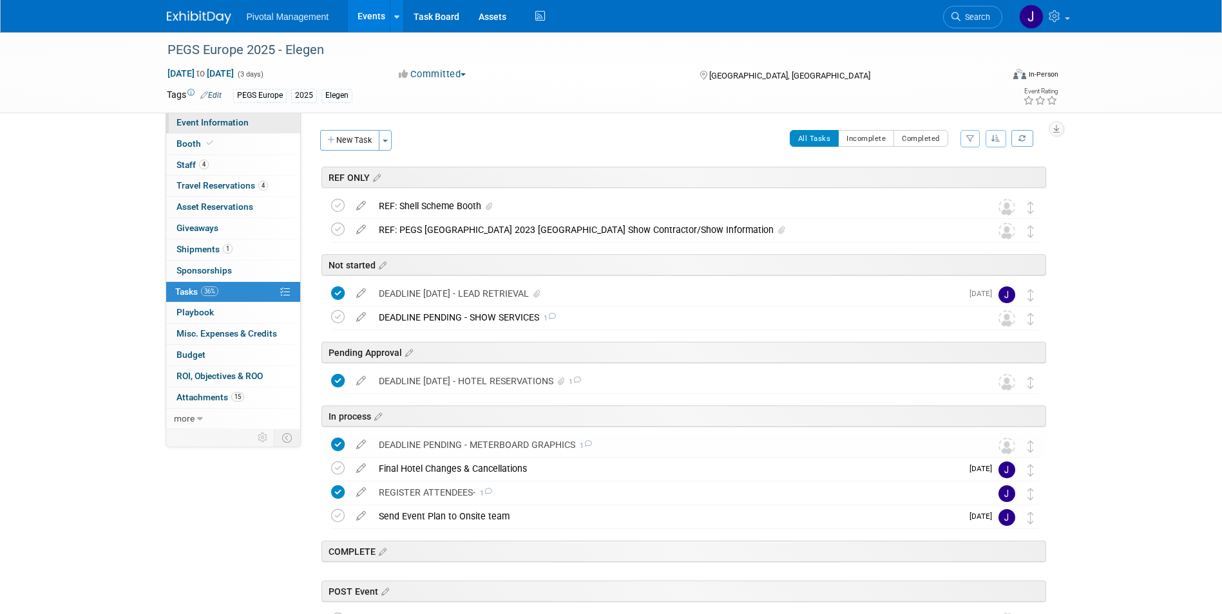
click at [208, 124] on span "Event Information" at bounding box center [212, 122] width 72 height 10
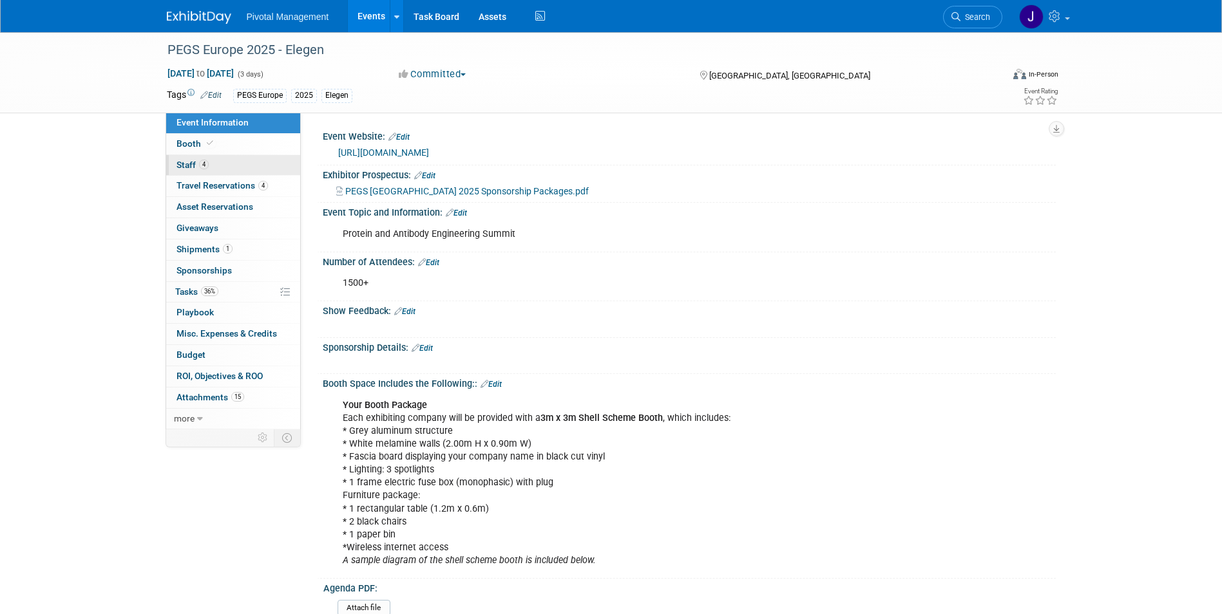
click at [207, 162] on span "4" at bounding box center [204, 165] width 10 height 10
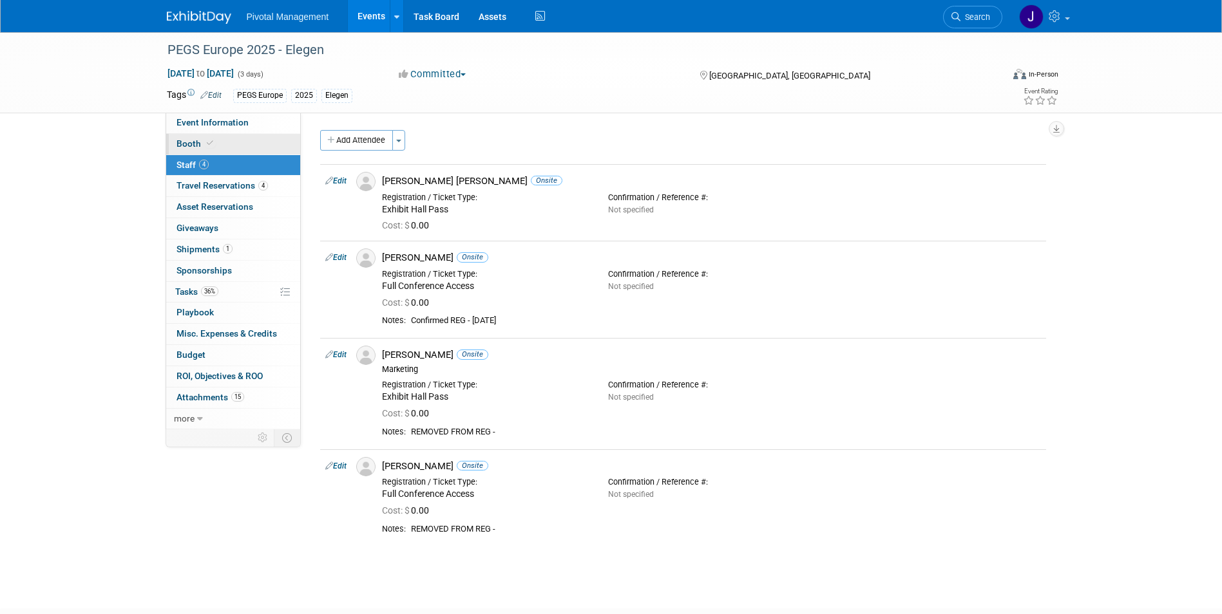
click at [213, 145] on span at bounding box center [210, 143] width 12 height 10
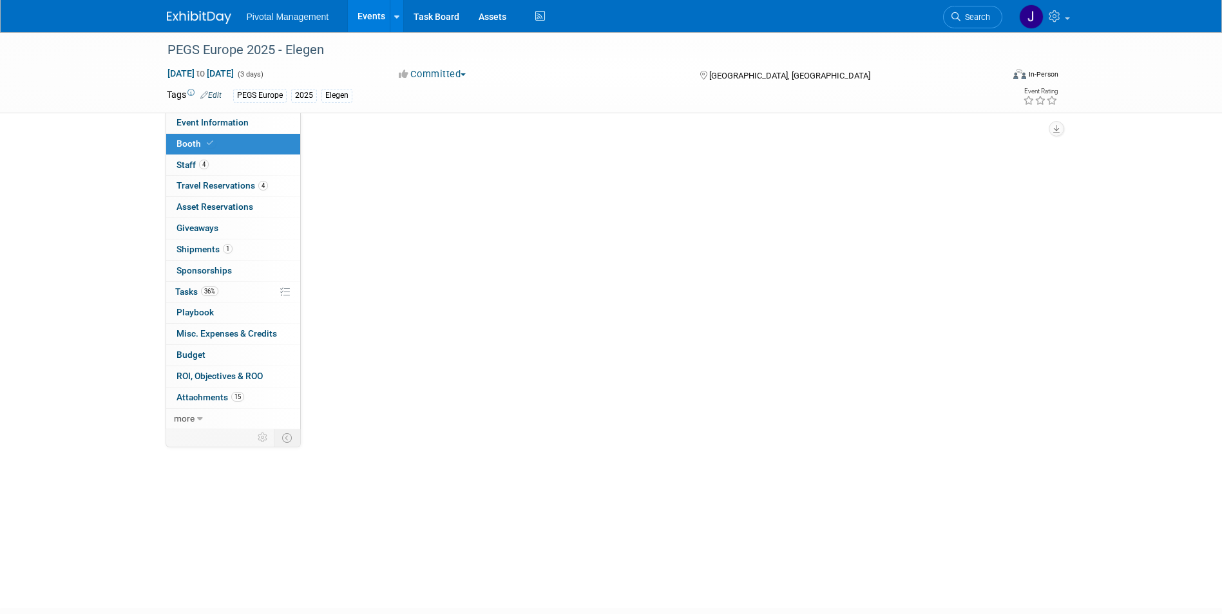
select select "Yes"
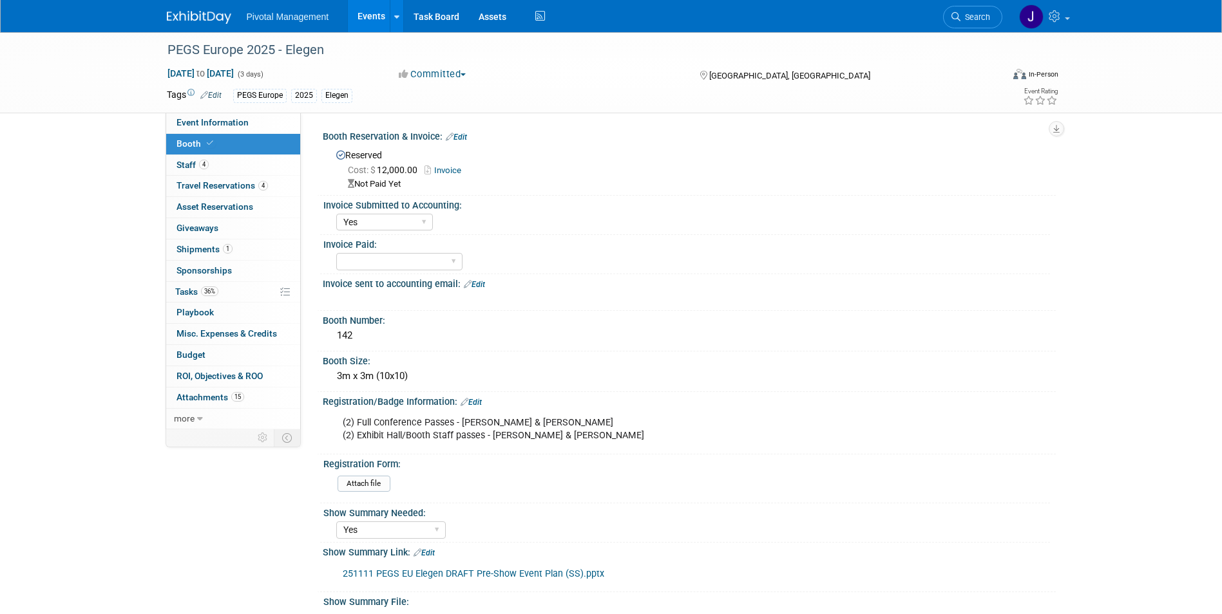
click at [453, 138] on icon at bounding box center [450, 137] width 8 height 8
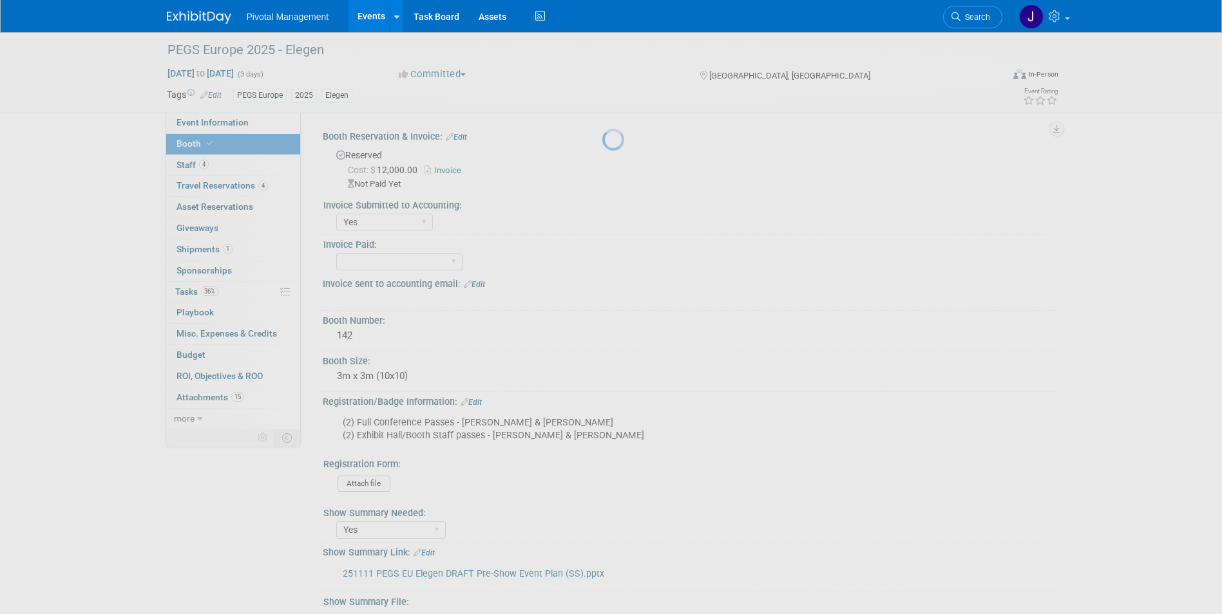
select select "9"
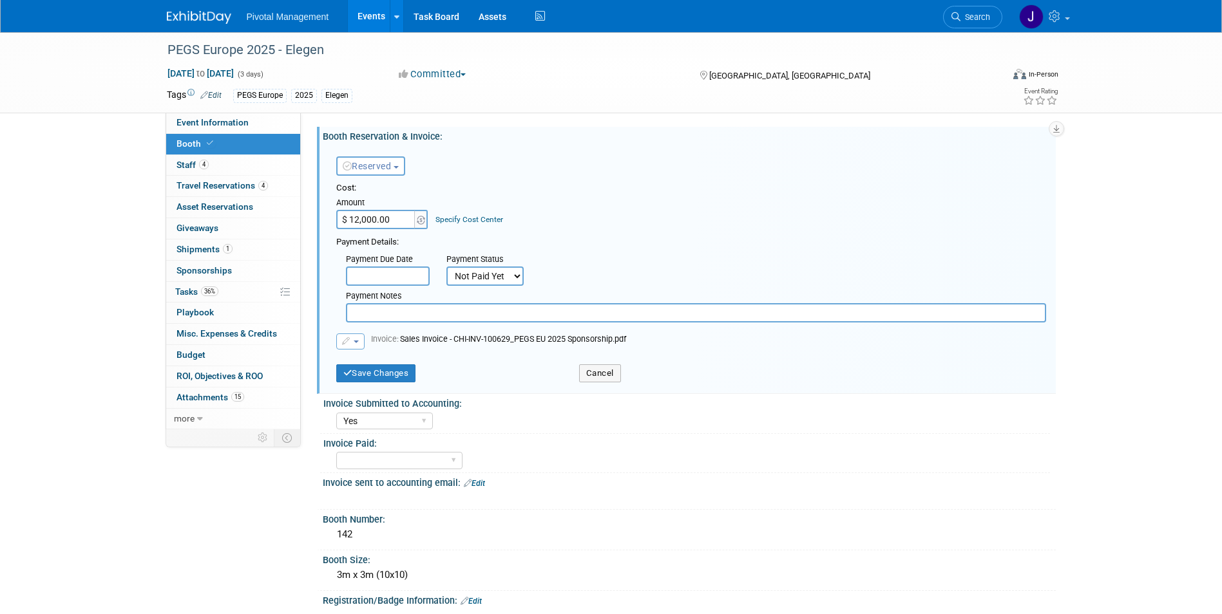
drag, startPoint x: 472, startPoint y: 267, endPoint x: 479, endPoint y: 281, distance: 16.2
click at [473, 267] on select "Not Paid Yet Partially Paid Paid in Full" at bounding box center [484, 276] width 77 height 19
select select "1"
click at [446, 267] on select "Not Paid Yet Partially Paid Paid in Full" at bounding box center [484, 276] width 77 height 19
click at [397, 275] on body "Pivotal Management Events Add Event Bulk Upload Events Shareable Event Boards R…" at bounding box center [611, 307] width 1222 height 614
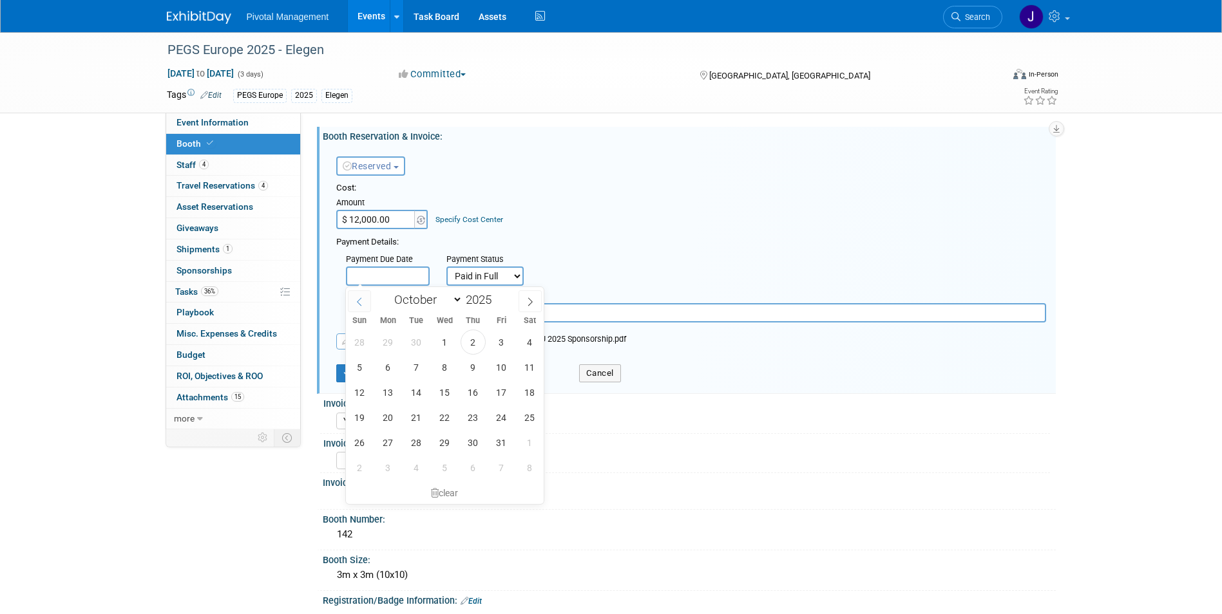
click at [362, 307] on span at bounding box center [359, 301] width 23 height 22
select select "8"
click at [442, 392] on span "17" at bounding box center [444, 392] width 25 height 25
type input "Sep 17, 2025"
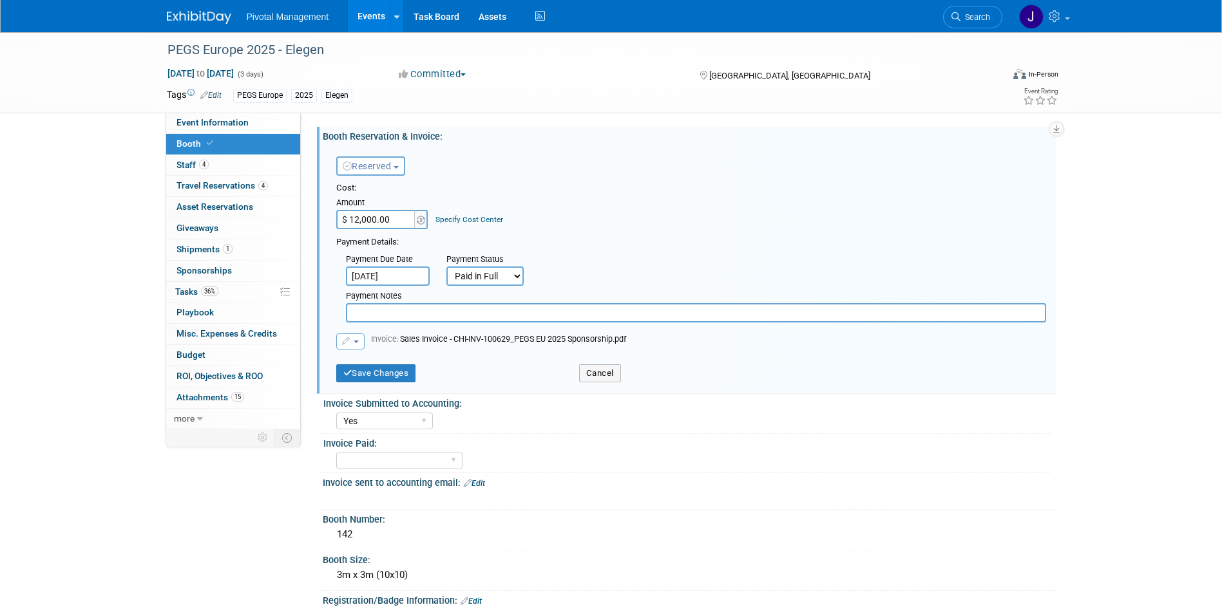
click at [353, 333] on div "Cost: Amount $ 12,000.00 Specify Cost Center Cost Center -- Not Specified --" at bounding box center [691, 265] width 710 height 167
click at [352, 333] on div "Cost: Amount $ 12,000.00 Specify Cost Center Cost Center -- Not Specified --" at bounding box center [691, 265] width 710 height 167
click at [354, 343] on span "button" at bounding box center [356, 342] width 5 height 3
click at [386, 362] on link "Replace with a new file" at bounding box center [401, 362] width 129 height 18
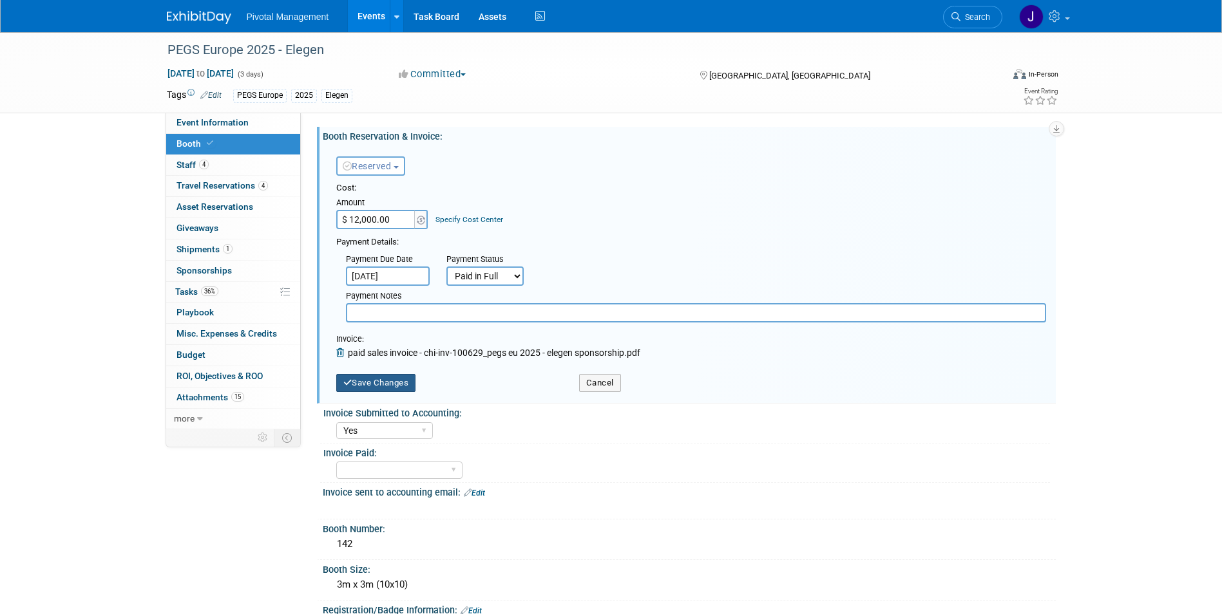
click at [393, 383] on button "Save Changes" at bounding box center [376, 383] width 80 height 18
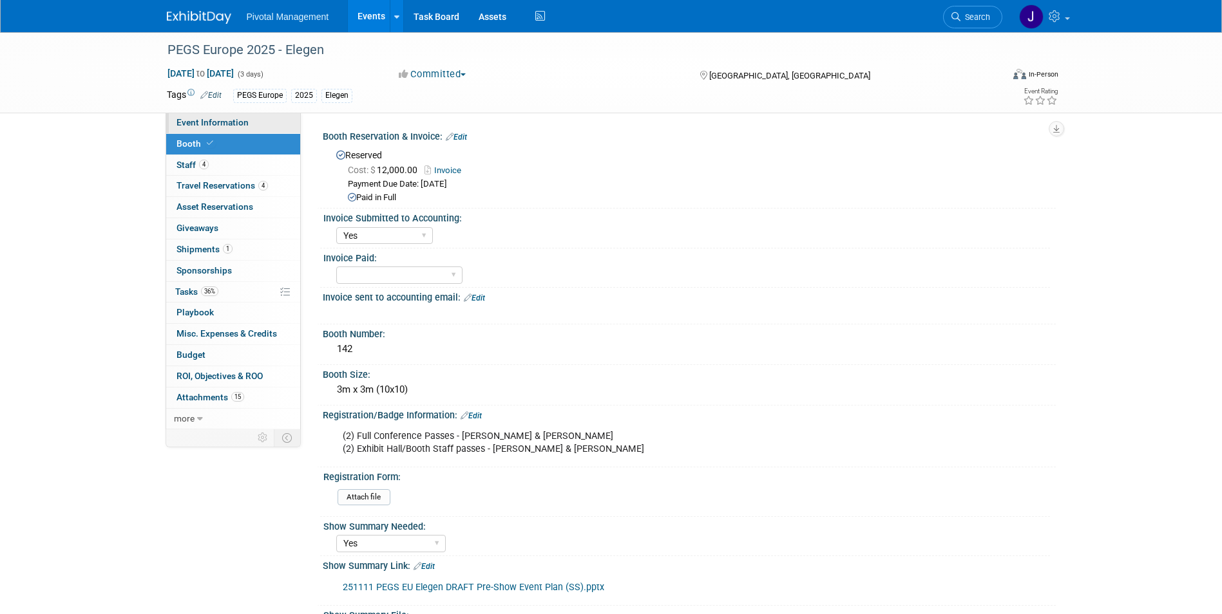
click at [248, 124] on link "Event Information" at bounding box center [233, 123] width 134 height 21
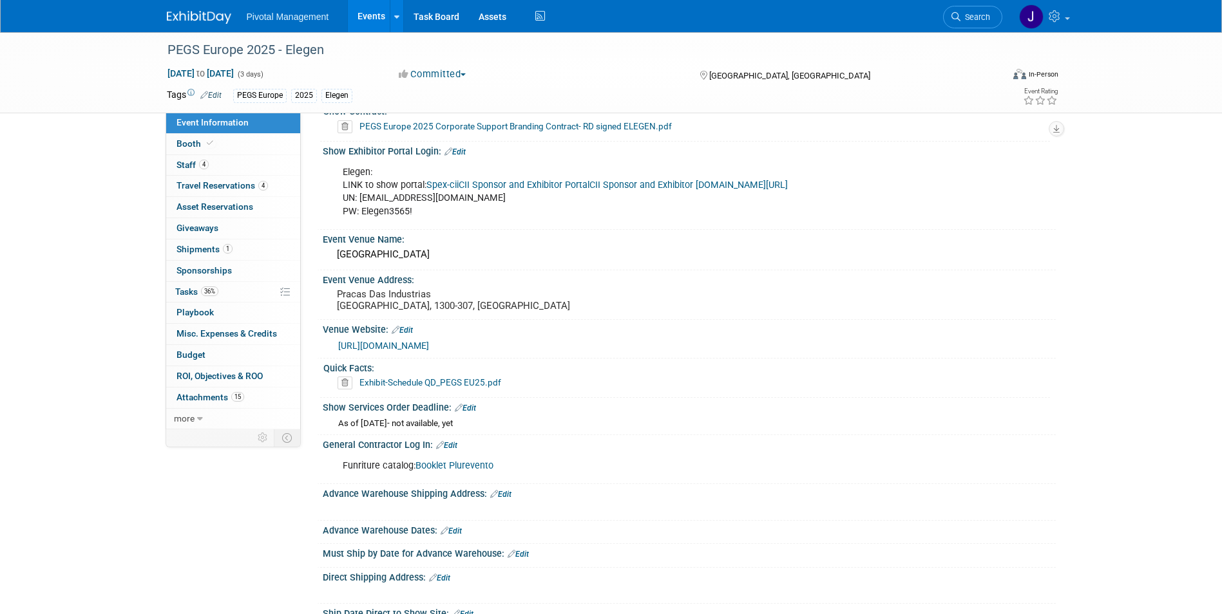
scroll to position [966, 0]
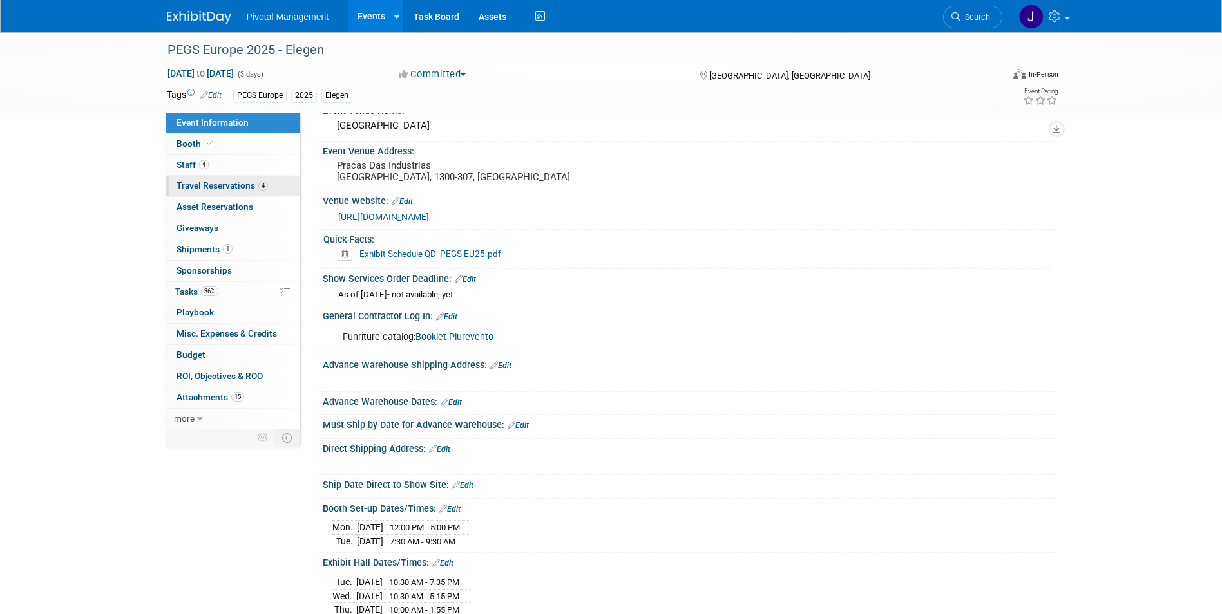
click at [250, 180] on span "Travel Reservations 4" at bounding box center [221, 185] width 91 height 10
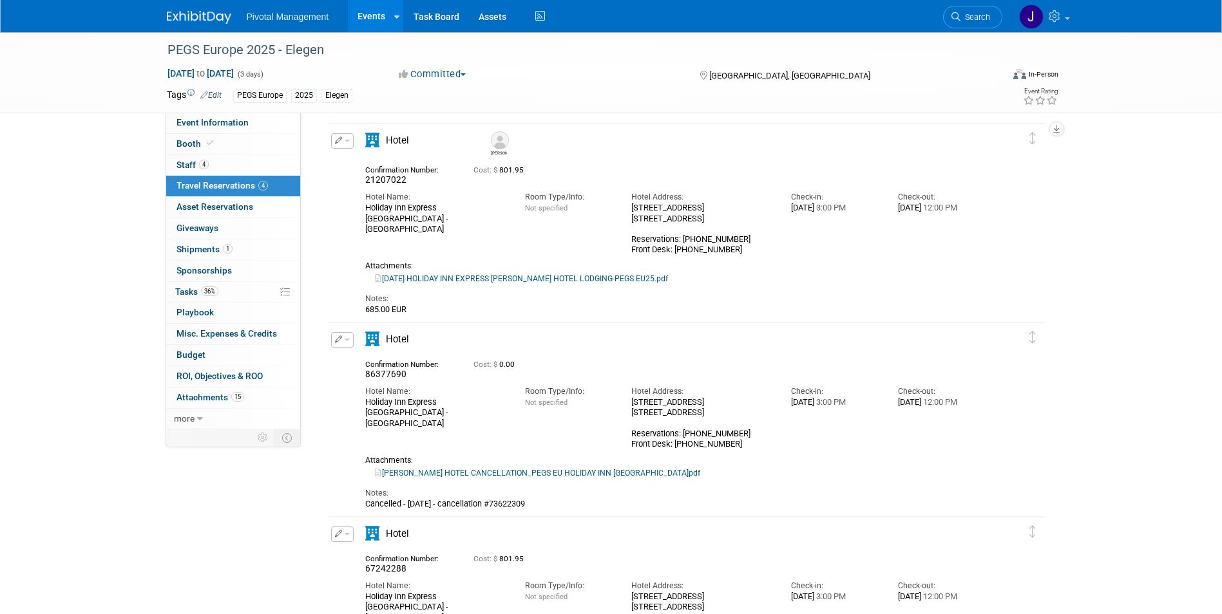
scroll to position [0, 0]
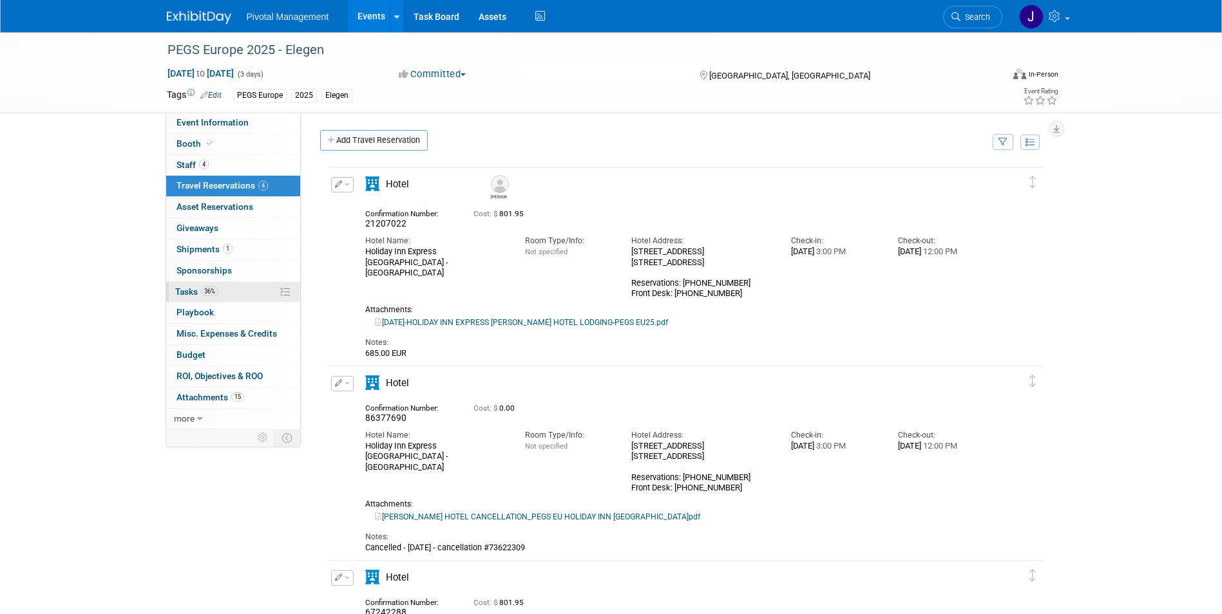
click at [251, 282] on link "36% Tasks 36%" at bounding box center [233, 292] width 134 height 21
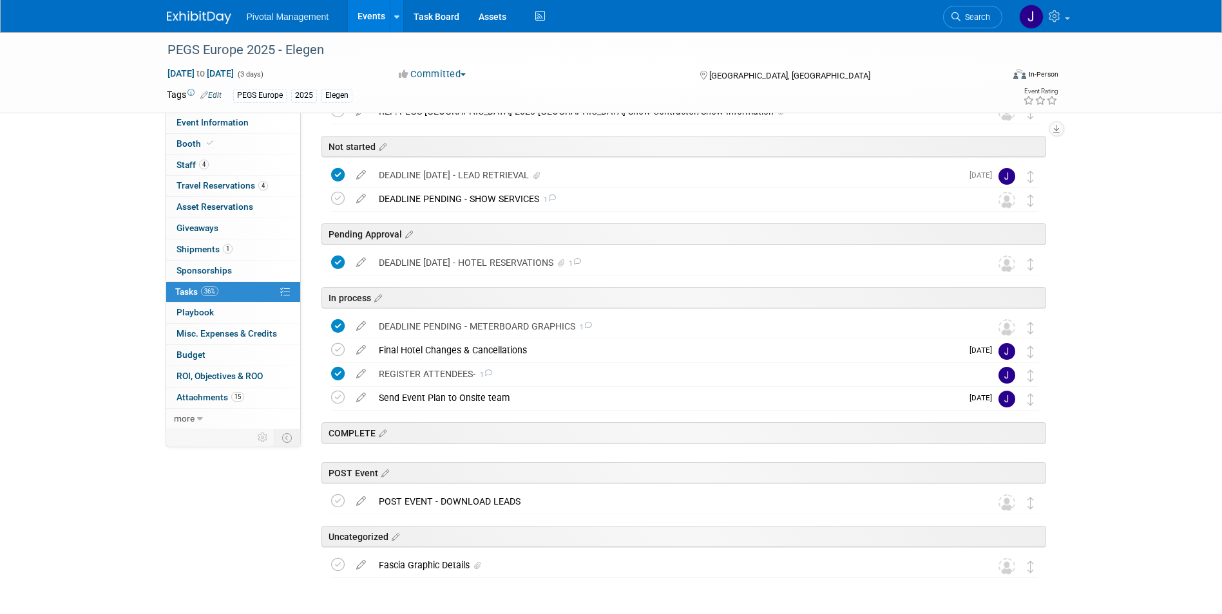
scroll to position [97, 0]
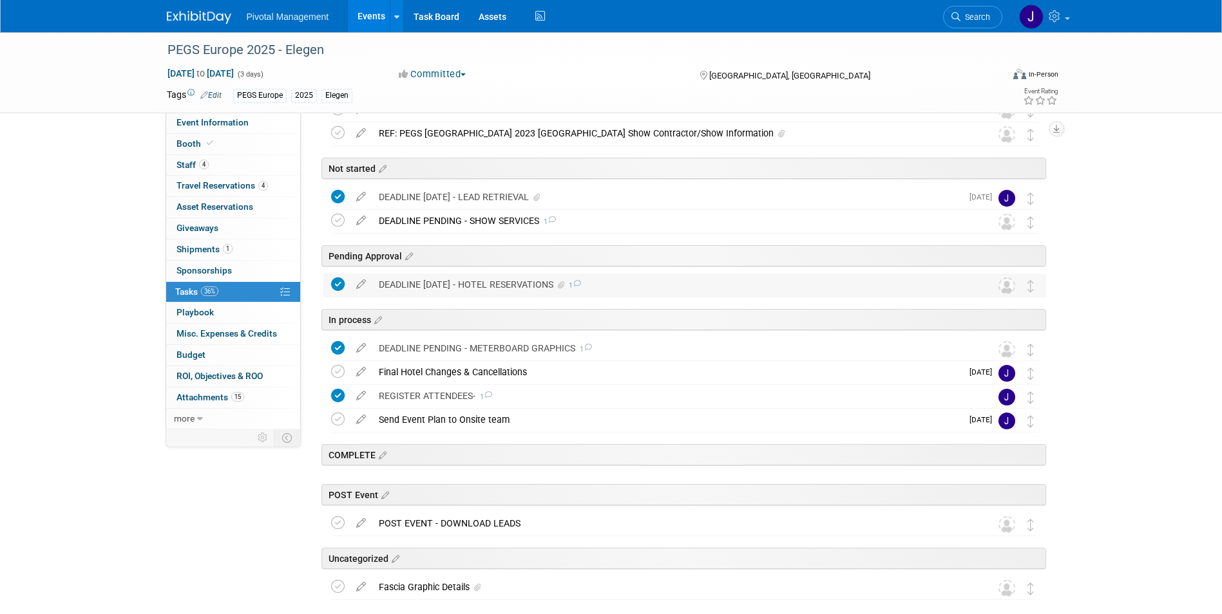
click at [521, 283] on div "DEADLINE SEPT 4 - HOTEL RESERVATIONS 1" at bounding box center [672, 285] width 600 height 22
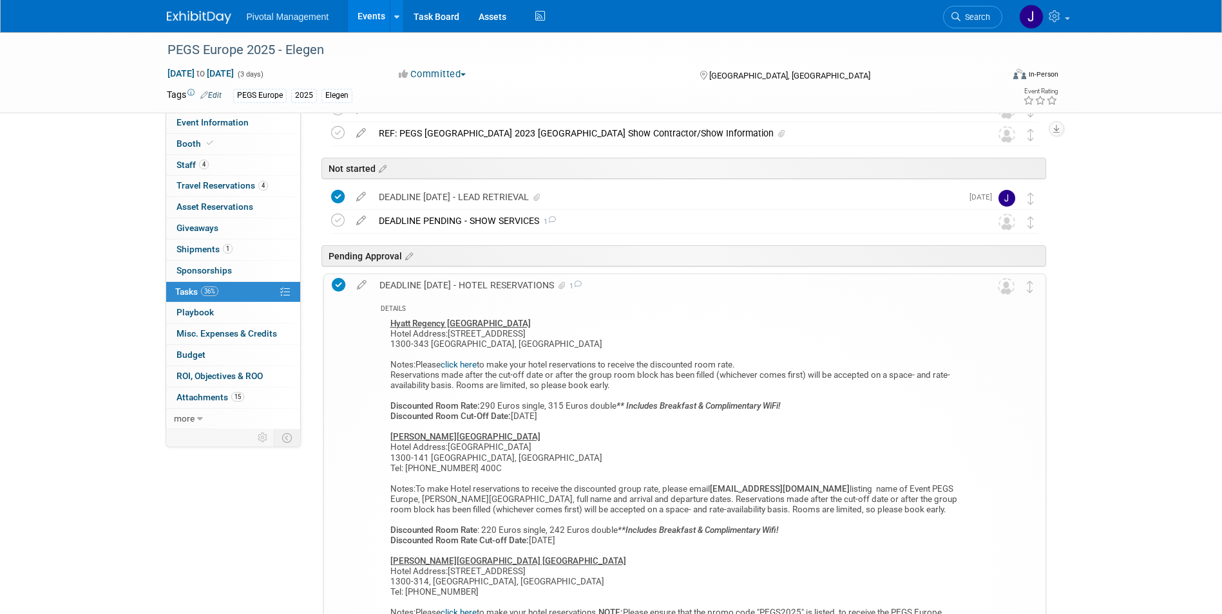
scroll to position [161, 0]
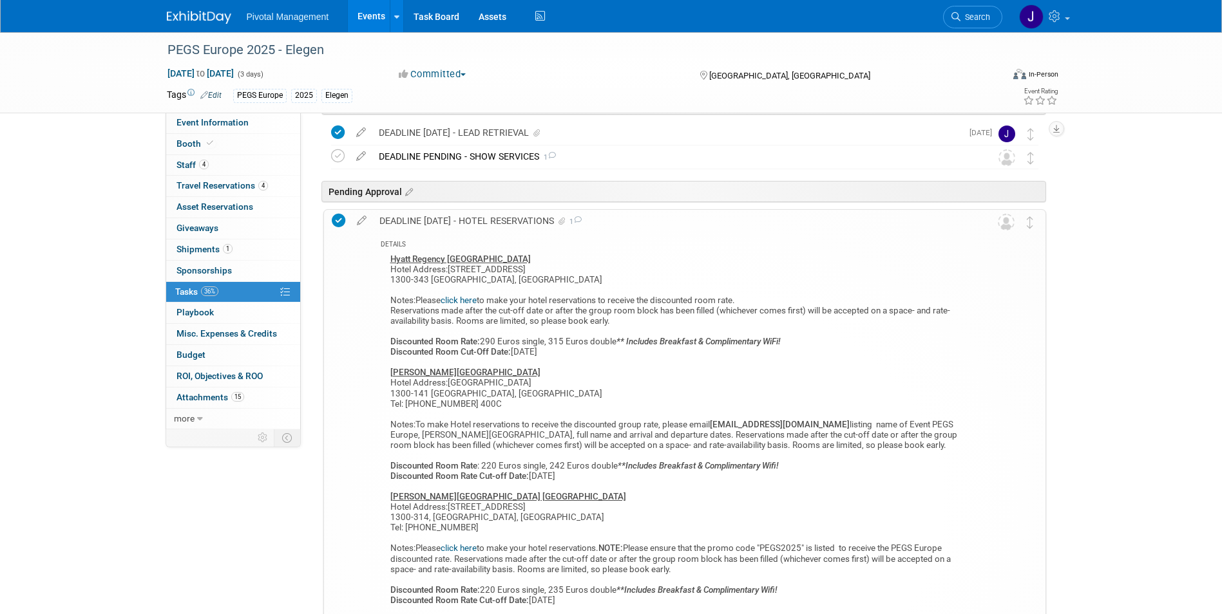
click at [470, 260] on b "Hyatt Regency Lisbon" at bounding box center [460, 259] width 140 height 10
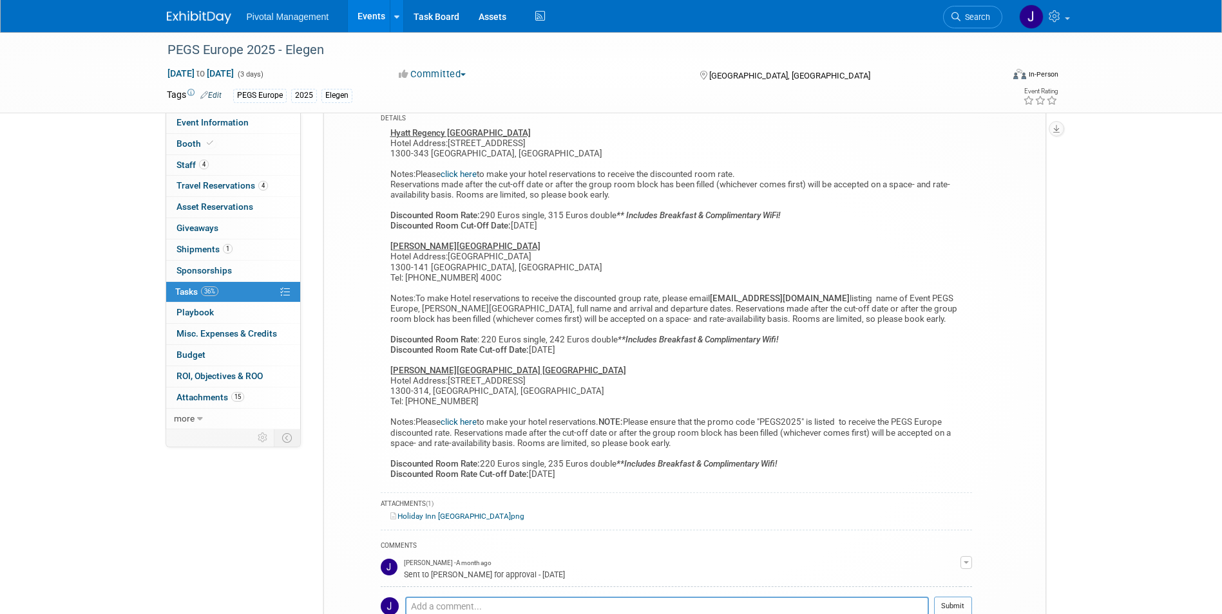
scroll to position [290, 0]
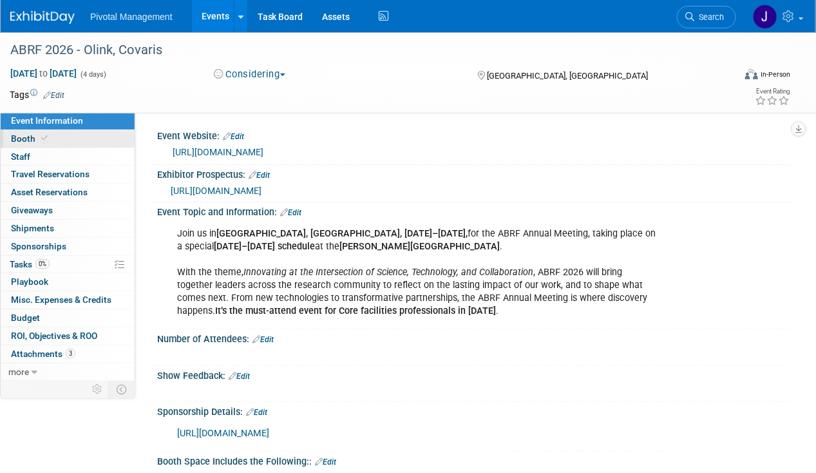
click at [64, 146] on link "Booth" at bounding box center [68, 138] width 134 height 17
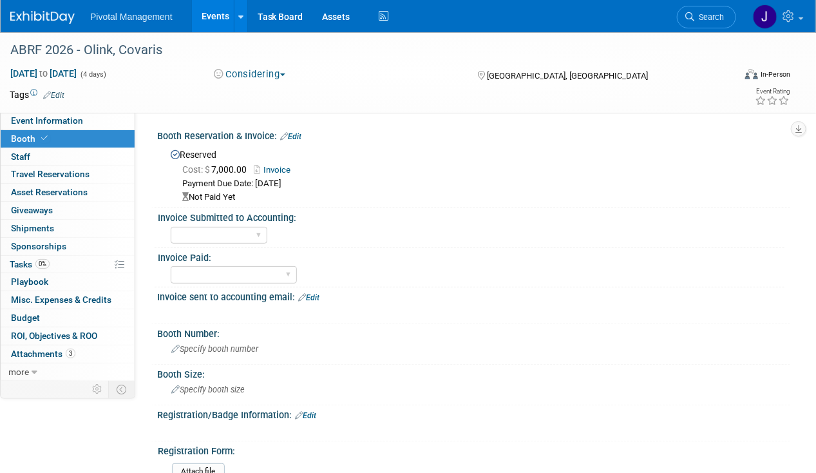
click at [285, 166] on link "Invoice" at bounding box center [275, 170] width 43 height 10
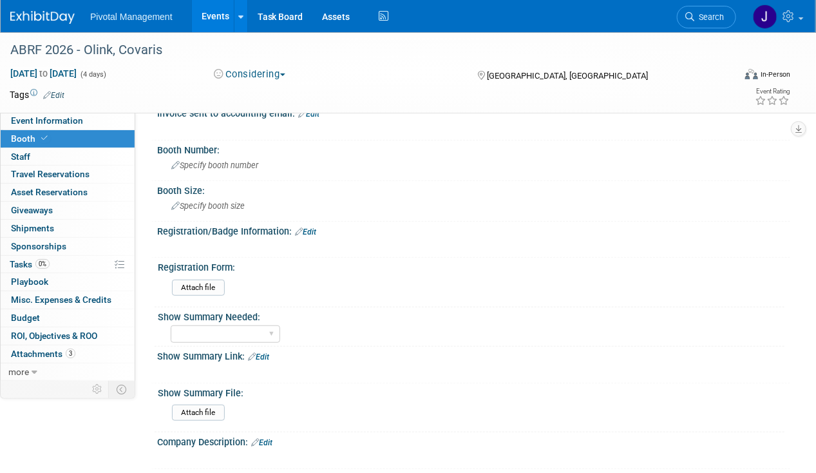
scroll to position [322, 0]
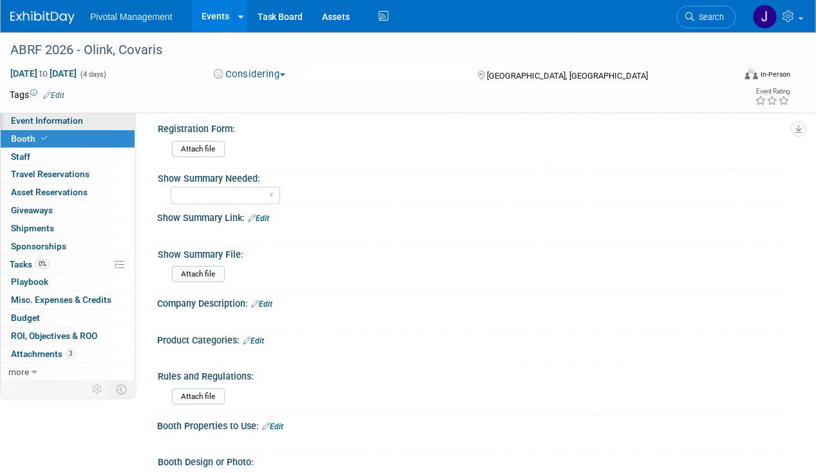
click at [35, 128] on link "Event Information" at bounding box center [68, 120] width 134 height 17
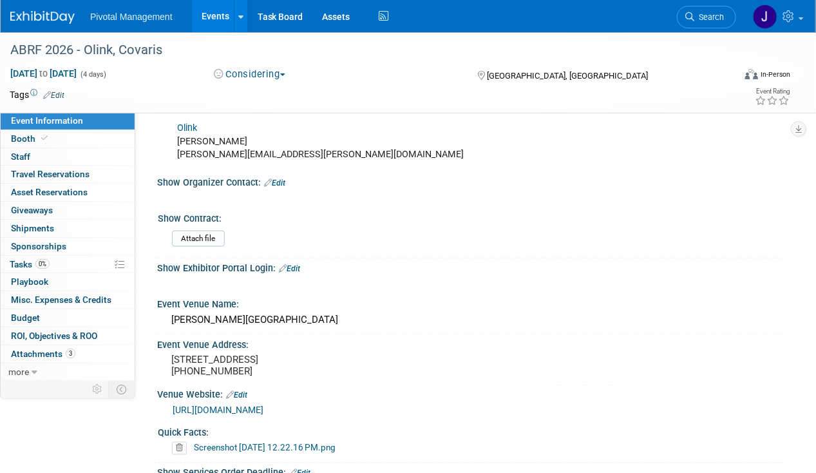
scroll to position [580, 0]
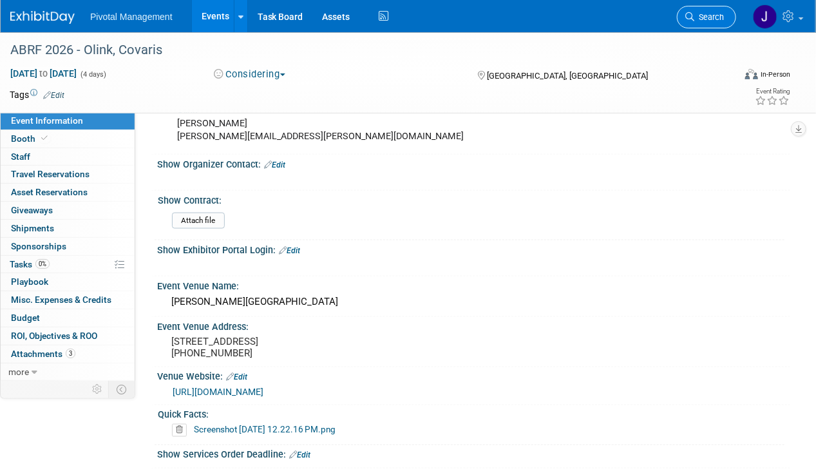
click at [711, 18] on span "Search" at bounding box center [709, 17] width 30 height 10
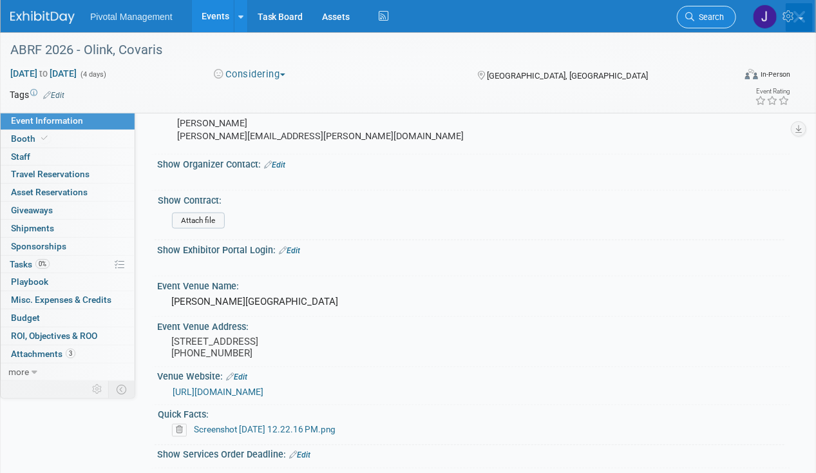
scroll to position [0, 0]
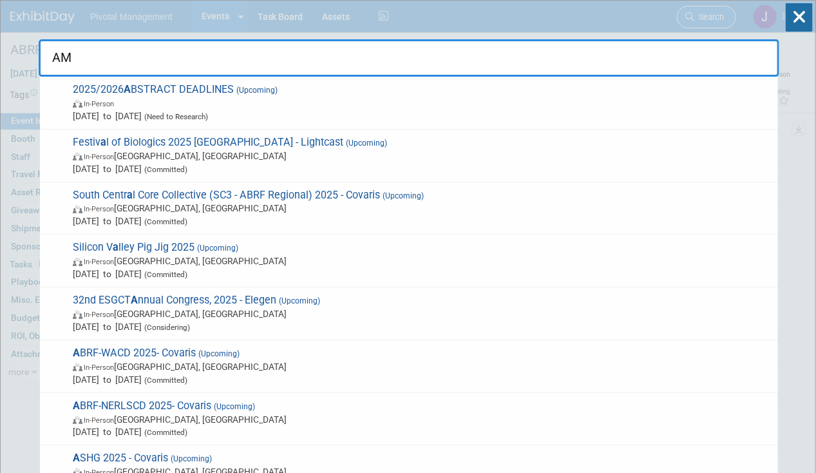
type input "AMP"
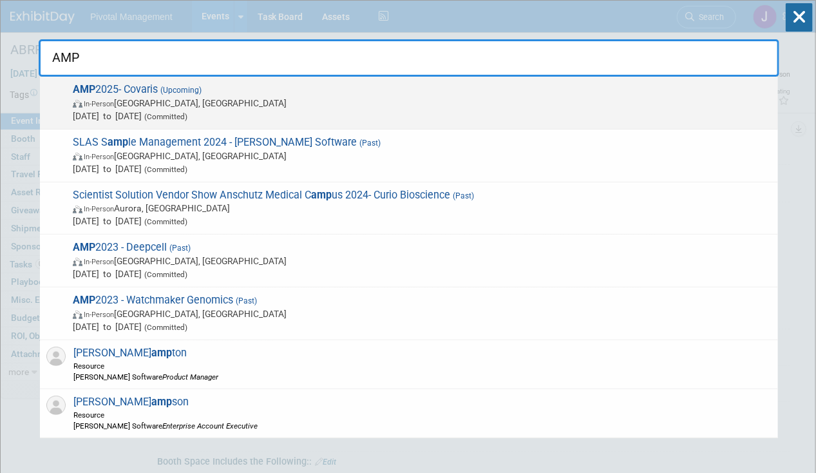
click at [547, 104] on span "In-Person [GEOGRAPHIC_DATA], [GEOGRAPHIC_DATA]" at bounding box center [422, 103] width 699 height 13
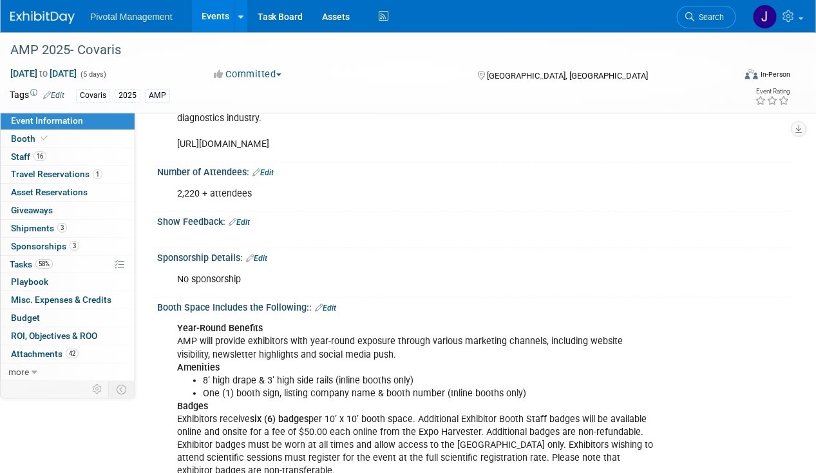
scroll to position [193, 0]
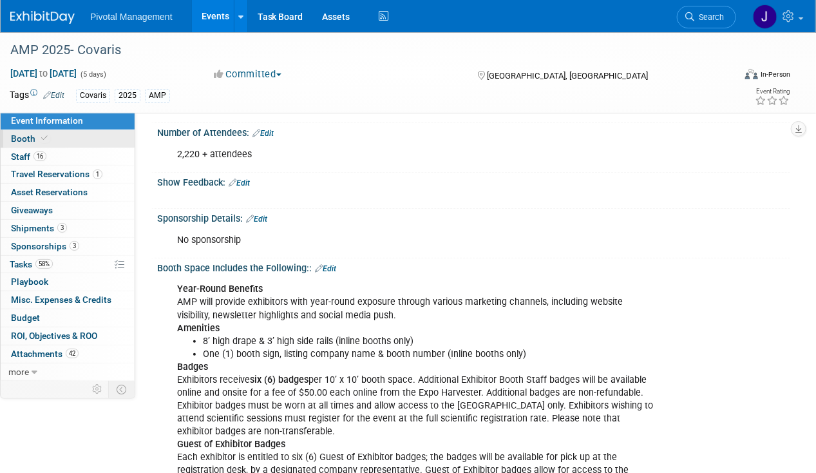
click at [13, 138] on span "Booth" at bounding box center [30, 138] width 39 height 10
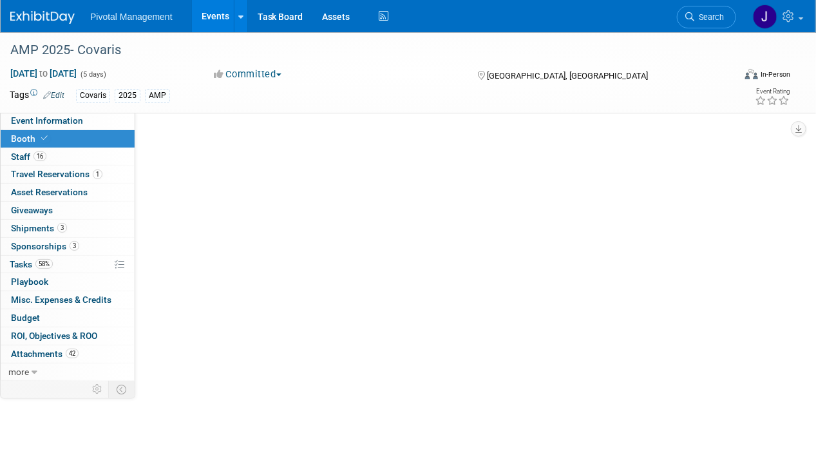
select select "Yes"
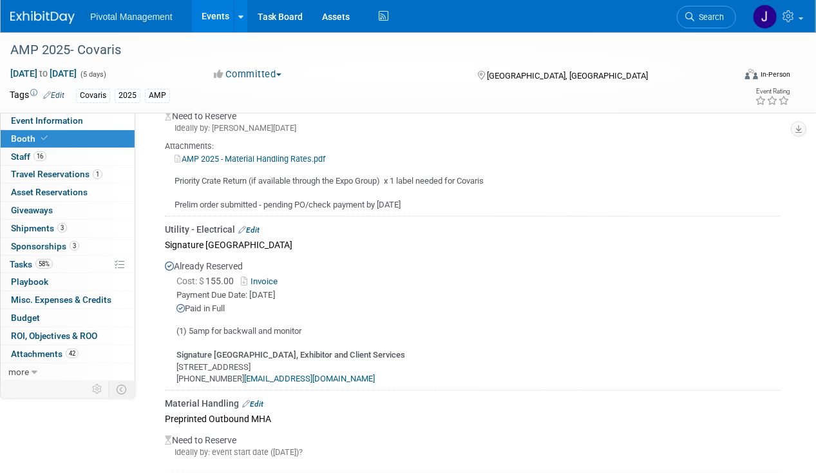
scroll to position [1804, 0]
click at [723, 21] on span "Search" at bounding box center [709, 17] width 30 height 10
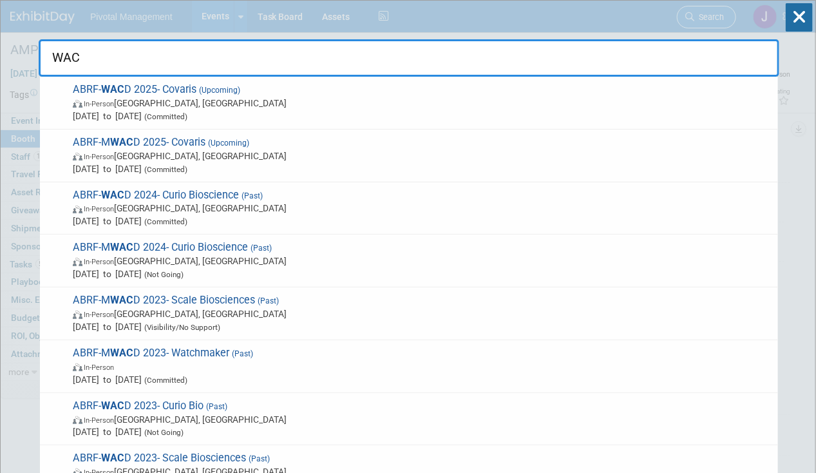
type input "WACD"
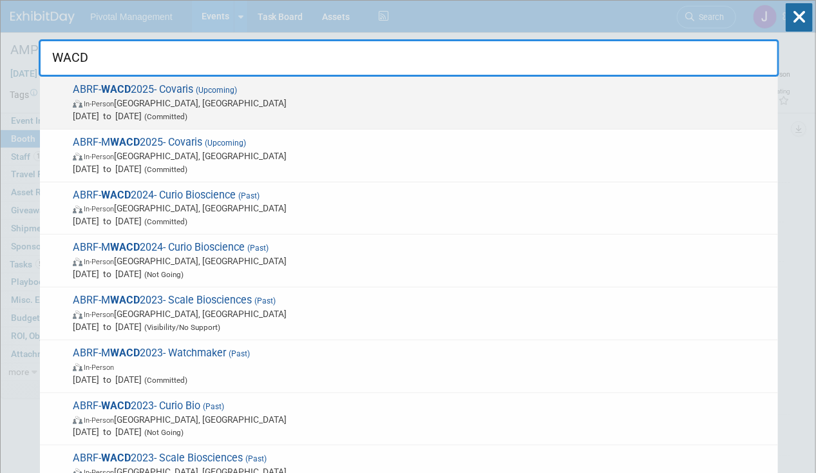
click at [303, 113] on span "Oct 7, 2025 to Oct 8, 2025 (Committed)" at bounding box center [422, 116] width 699 height 13
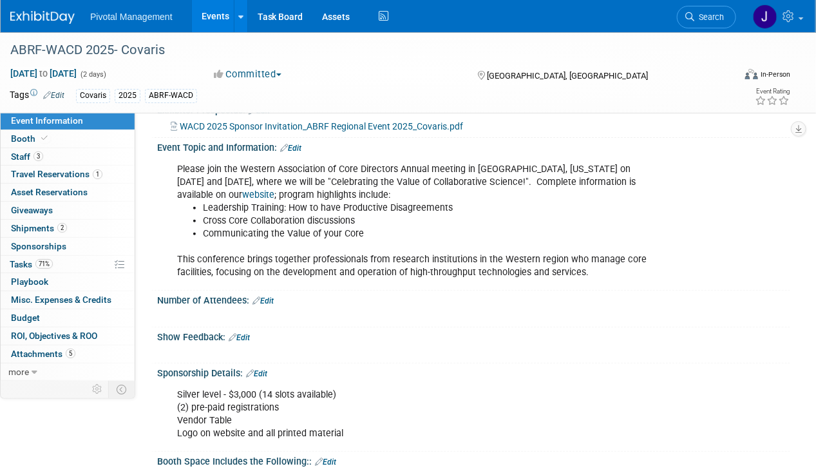
scroll to position [193, 0]
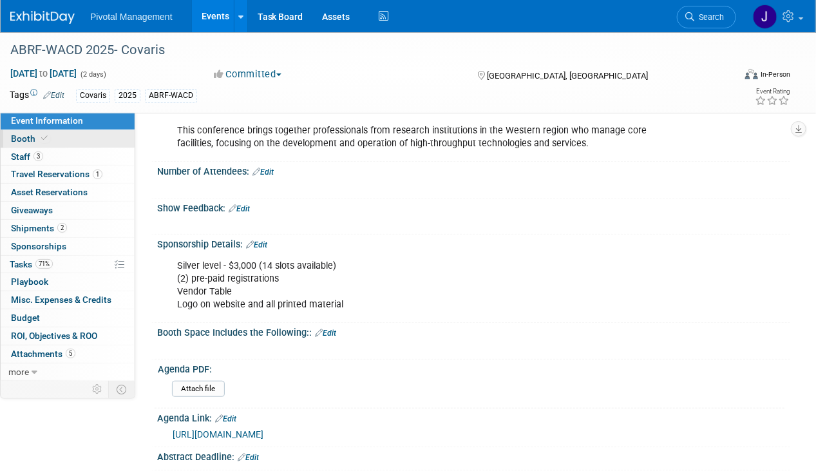
click at [46, 143] on span "Booth" at bounding box center [30, 138] width 39 height 10
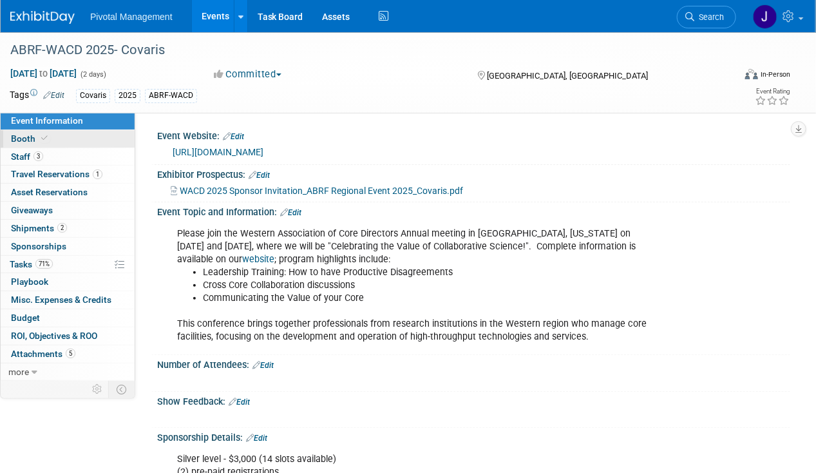
select select "Yes"
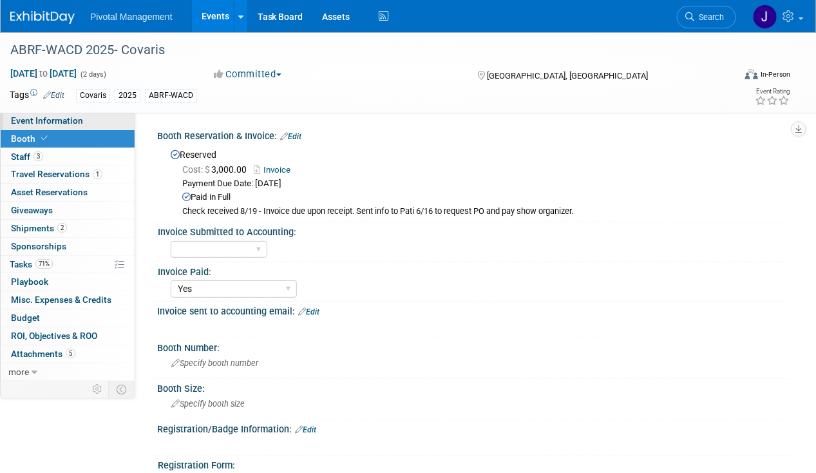
click at [55, 115] on span "Event Information" at bounding box center [47, 120] width 72 height 10
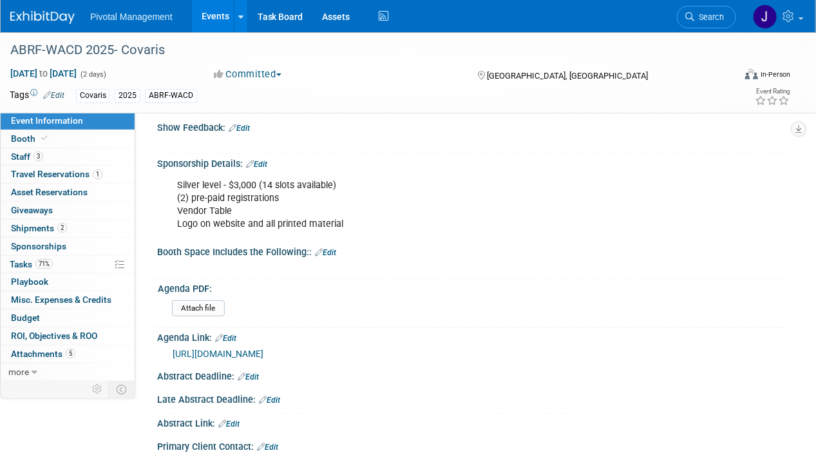
scroll to position [193, 0]
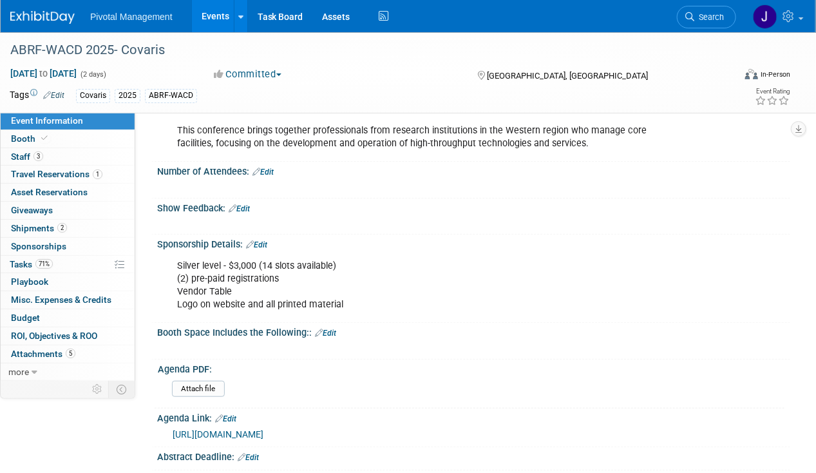
click at [330, 332] on link "Edit" at bounding box center [325, 333] width 21 height 9
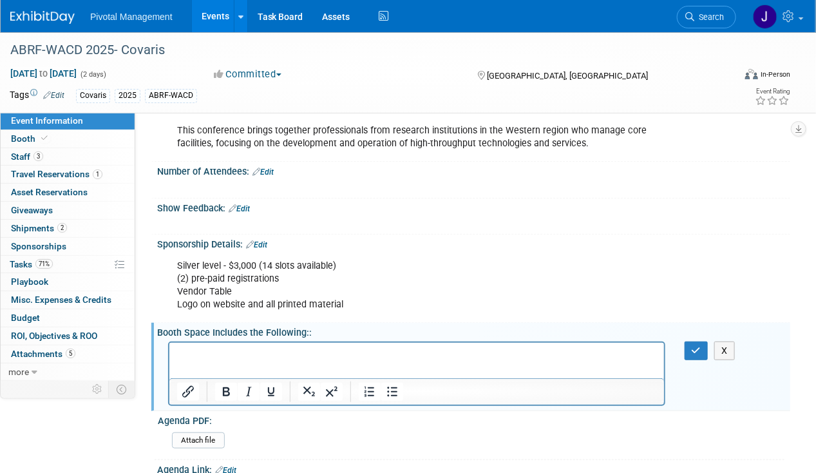
scroll to position [0, 0]
click at [701, 352] on button "button" at bounding box center [697, 350] width 24 height 19
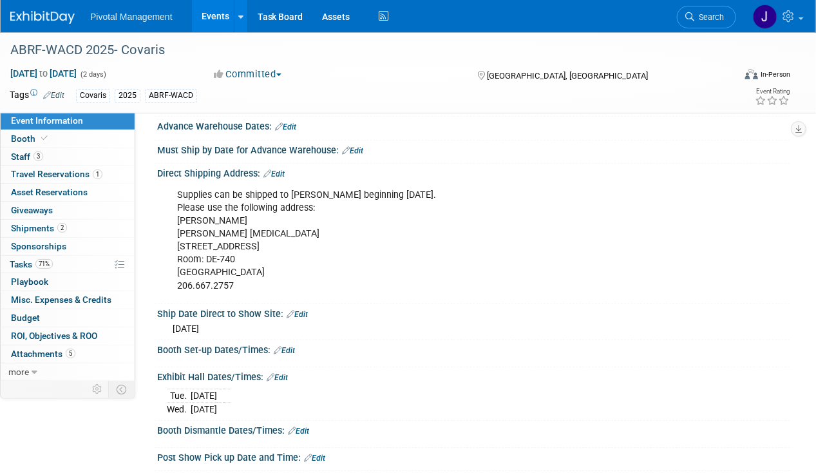
scroll to position [1224, 0]
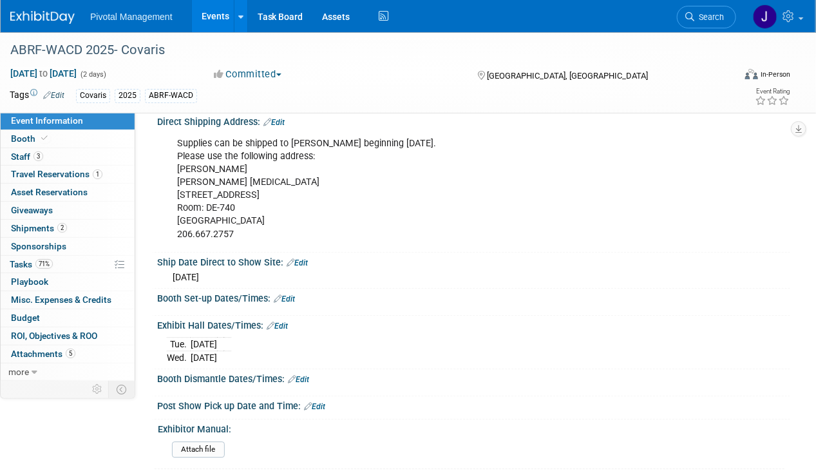
click at [289, 294] on link "Edit" at bounding box center [284, 298] width 21 height 9
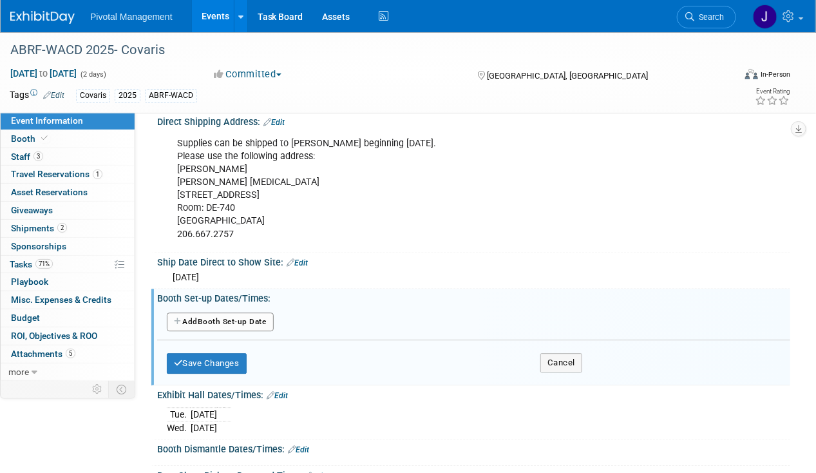
click at [201, 313] on button "Add Another Booth Set-up Date" at bounding box center [220, 321] width 107 height 19
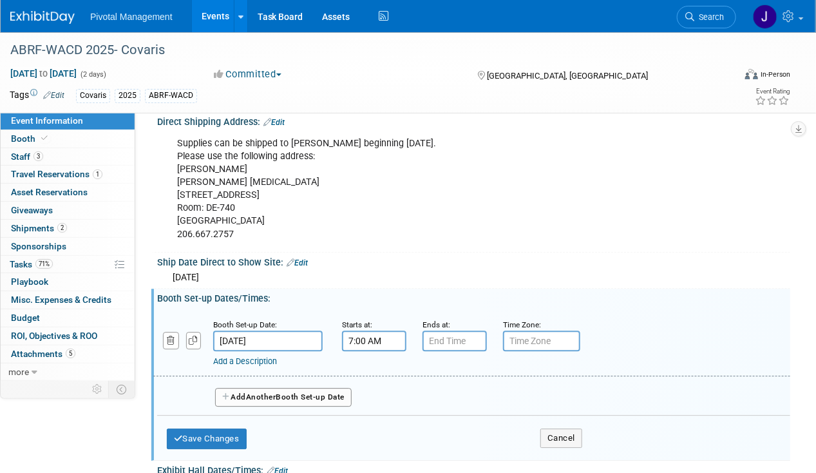
click at [377, 330] on input "7:00 AM" at bounding box center [374, 340] width 64 height 21
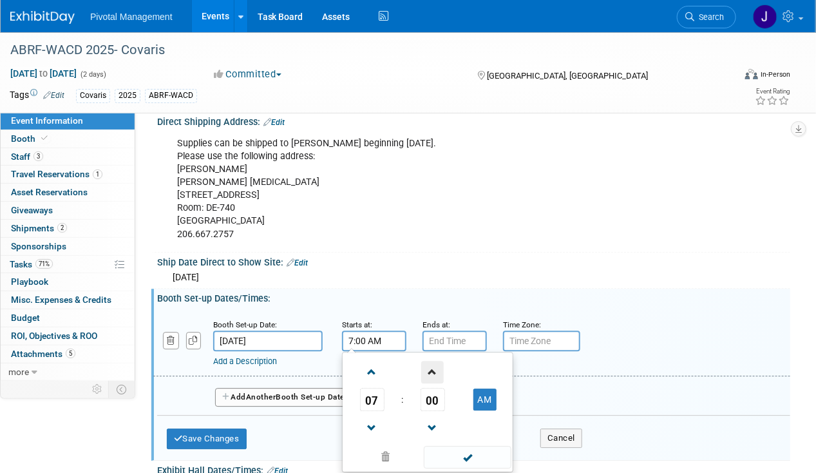
click at [437, 365] on span at bounding box center [432, 372] width 23 height 23
click at [434, 388] on span "01" at bounding box center [433, 399] width 24 height 23
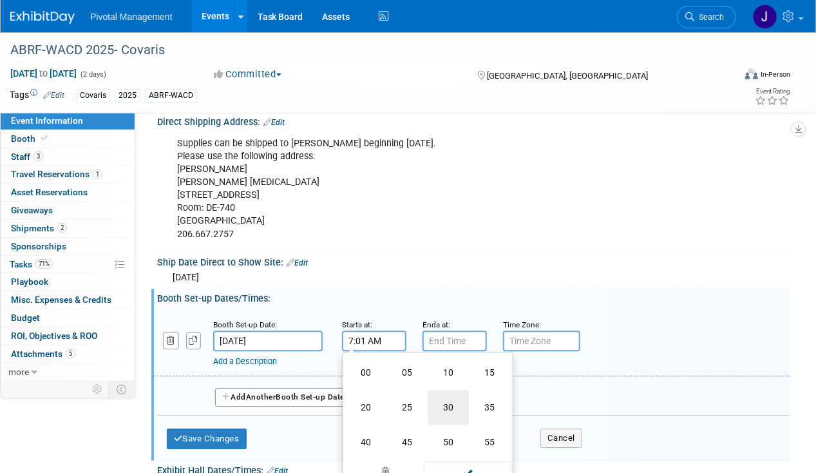
click at [444, 397] on td "30" at bounding box center [448, 407] width 41 height 35
type input "7:30 AM"
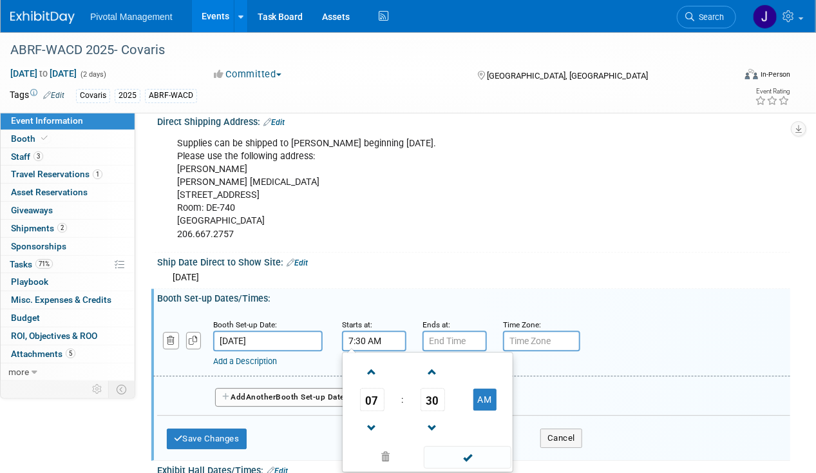
click at [582, 319] on div "Add a Description Description:" at bounding box center [472, 343] width 656 height 50
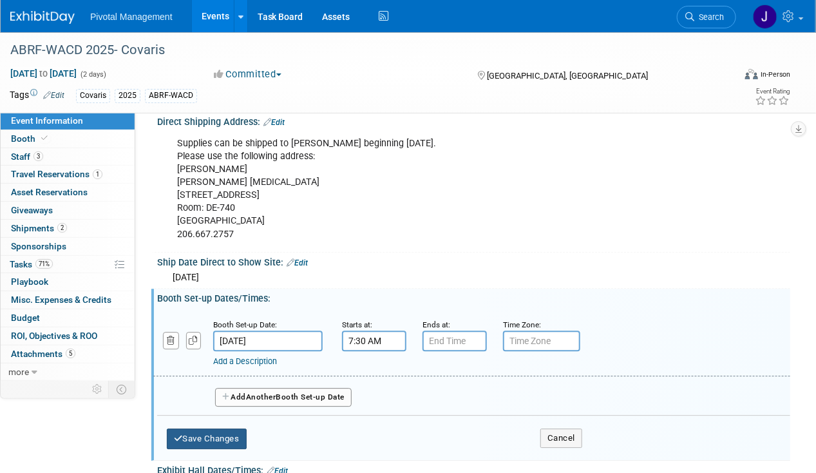
click at [222, 428] on button "Save Changes" at bounding box center [207, 438] width 80 height 21
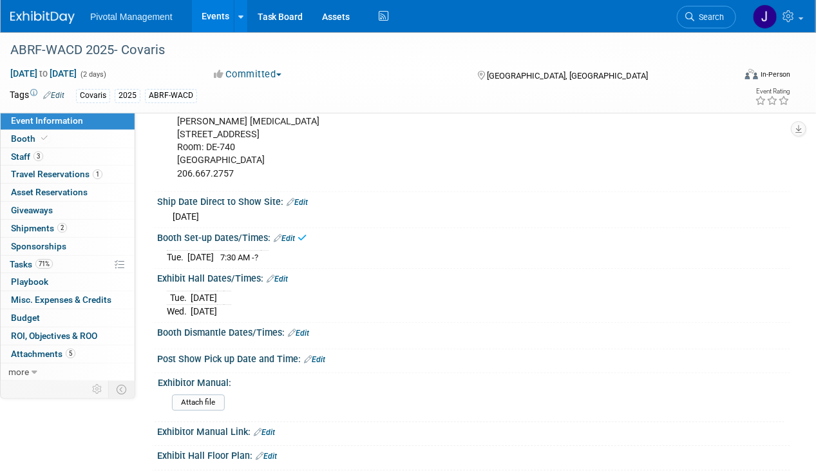
scroll to position [1288, 0]
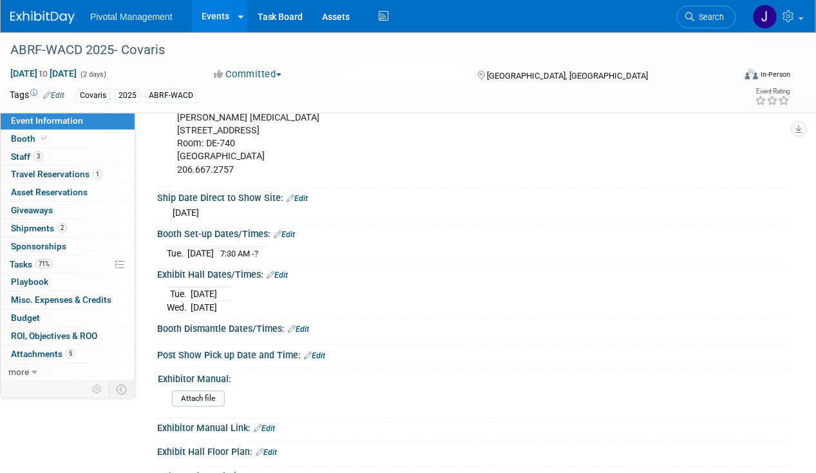
click at [303, 325] on link "Edit" at bounding box center [298, 329] width 21 height 9
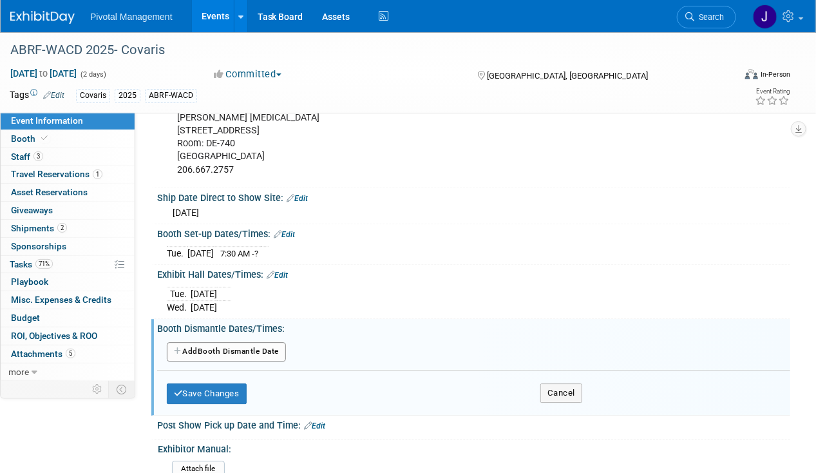
click at [277, 342] on button "Add Another Booth Dismantle Date" at bounding box center [226, 351] width 119 height 19
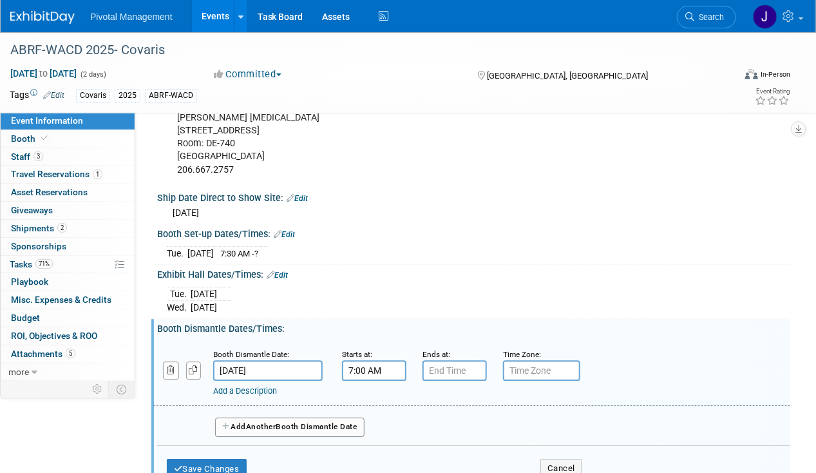
click at [383, 360] on input "7:00 AM" at bounding box center [374, 370] width 64 height 21
drag, startPoint x: 374, startPoint y: 355, endPoint x: 301, endPoint y: 357, distance: 72.2
click at [301, 357] on div "Booth Dismantle Date: Oct 8, 2025 Starts at: 7:00 AM 07 : 00 AM 12 01 02 03 04 …" at bounding box center [471, 373] width 637 height 66
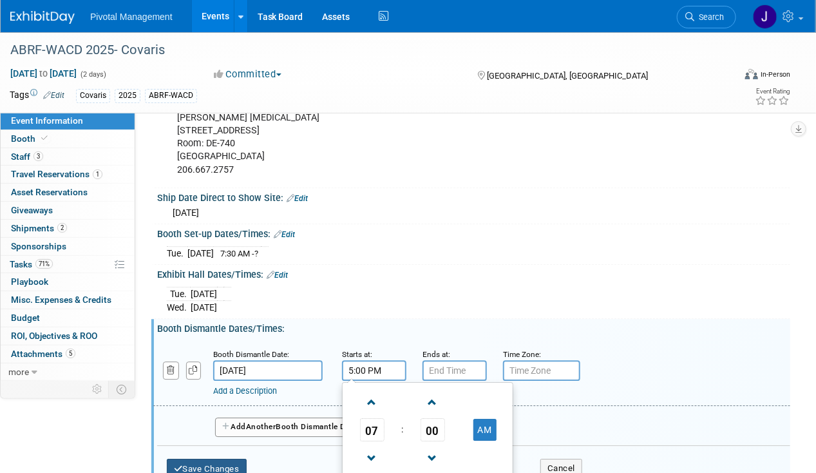
type input "5:00 PM"
click at [229, 459] on button "Save Changes" at bounding box center [207, 469] width 80 height 21
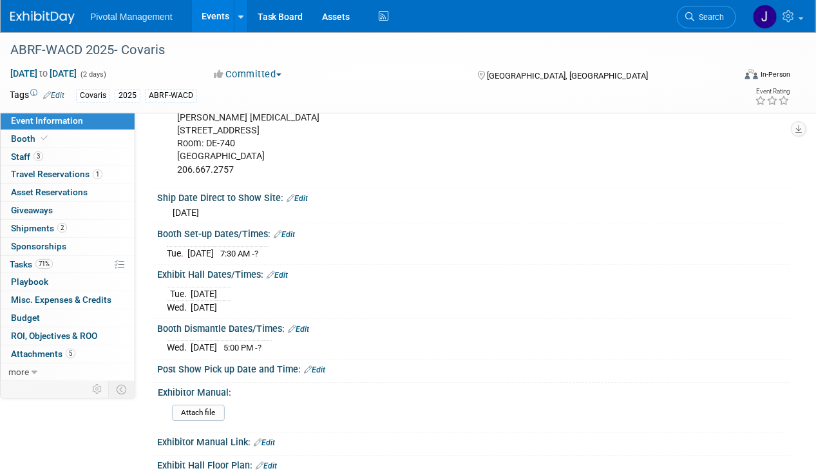
click at [200, 19] on link "Events" at bounding box center [215, 16] width 47 height 32
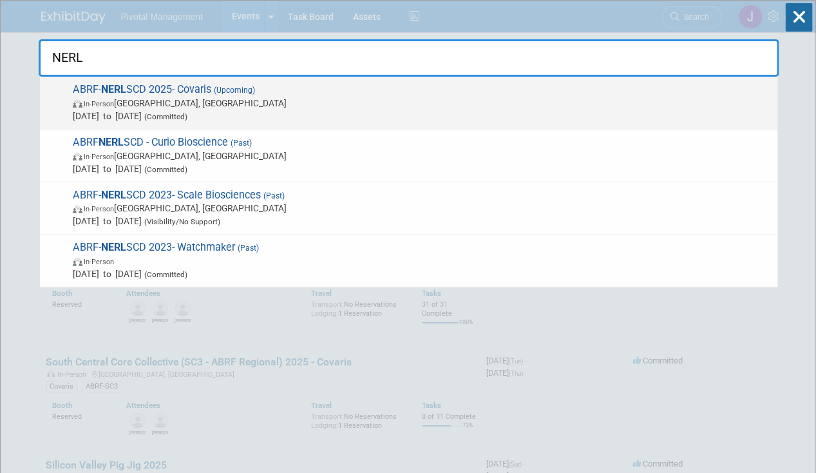
type input "NERL"
click at [287, 97] on span "In-Person New Haven, CT" at bounding box center [422, 103] width 699 height 13
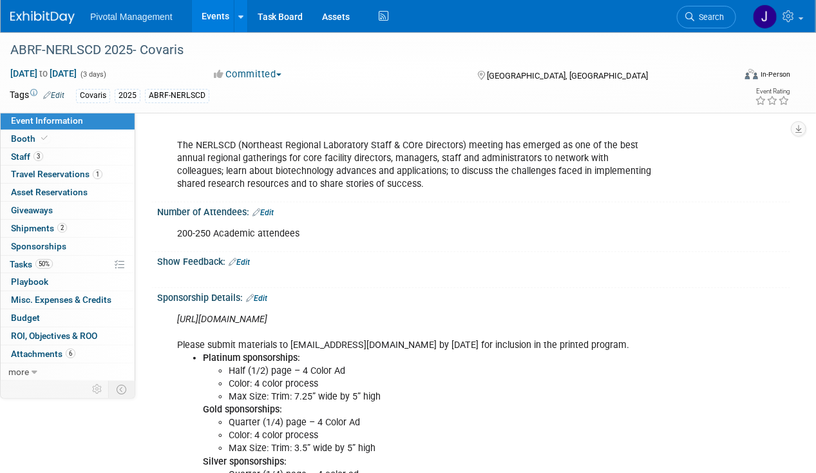
scroll to position [322, 0]
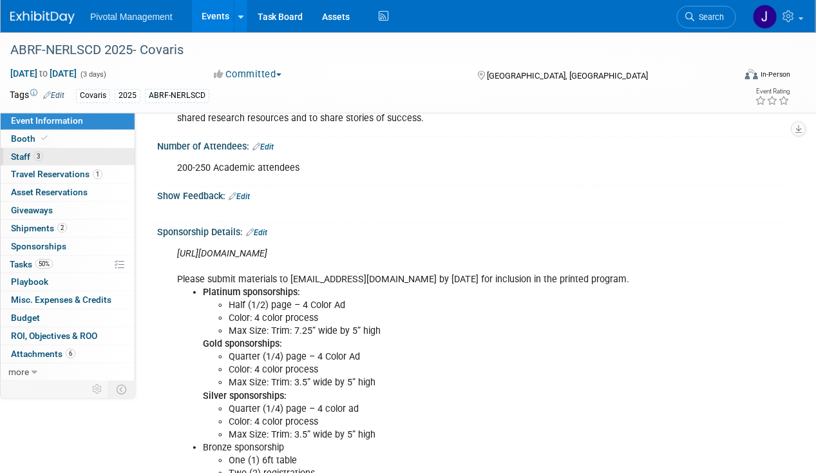
click at [101, 155] on link "3 Staff 3" at bounding box center [68, 156] width 134 height 17
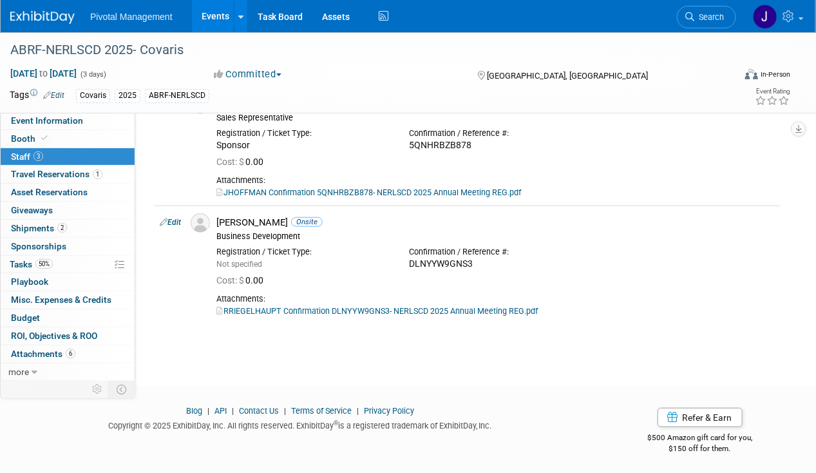
scroll to position [242, 0]
click at [701, 16] on span "Search" at bounding box center [709, 17] width 30 height 10
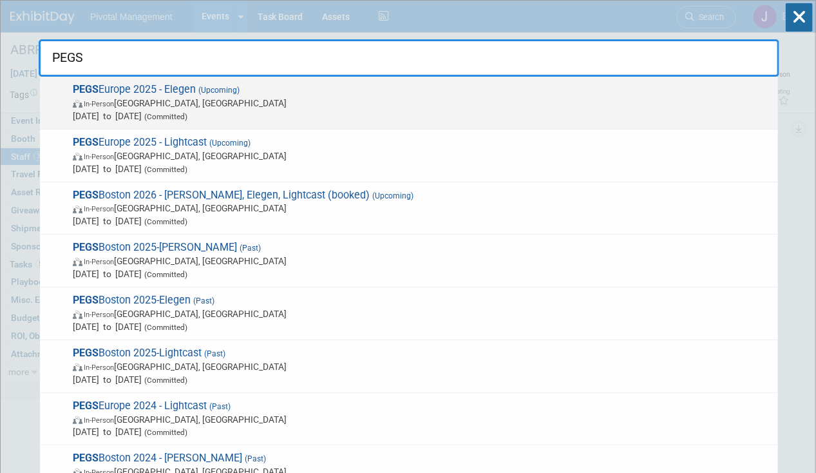
type input "PEGS"
click at [220, 101] on span "In-Person Lisboa, Portugal" at bounding box center [422, 103] width 699 height 13
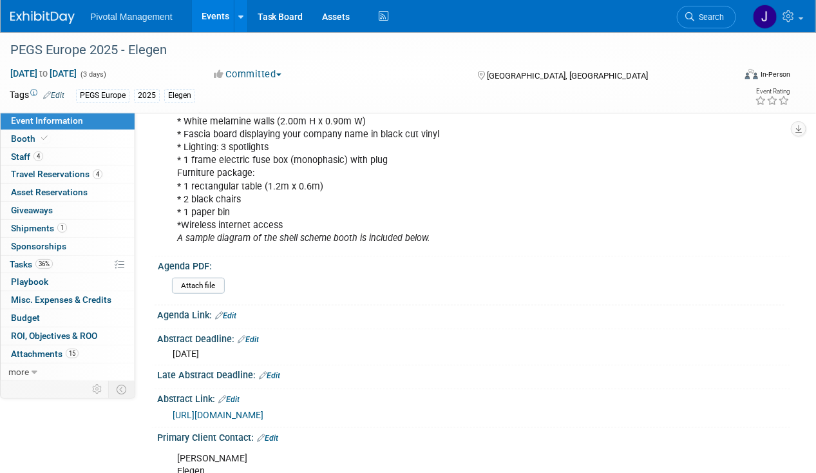
scroll to position [515, 0]
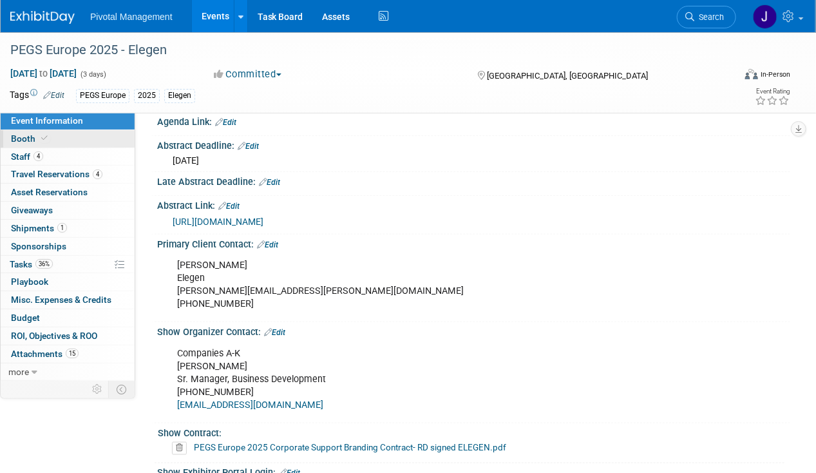
click at [23, 137] on span "Booth" at bounding box center [30, 138] width 39 height 10
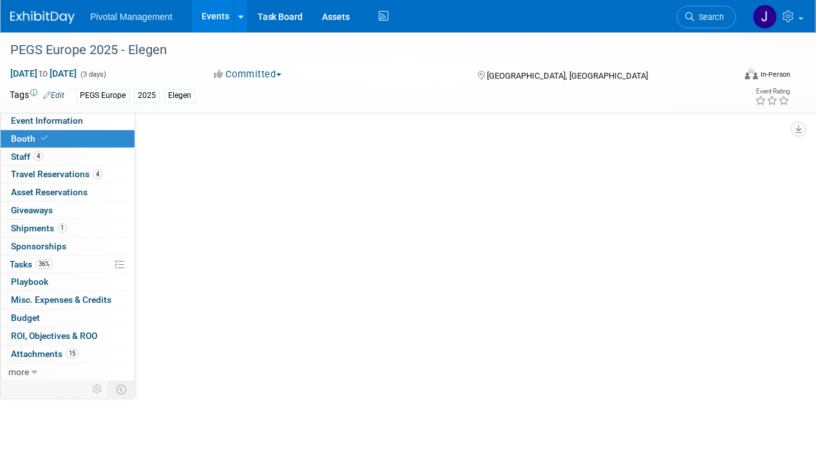
scroll to position [0, 0]
select select "Yes"
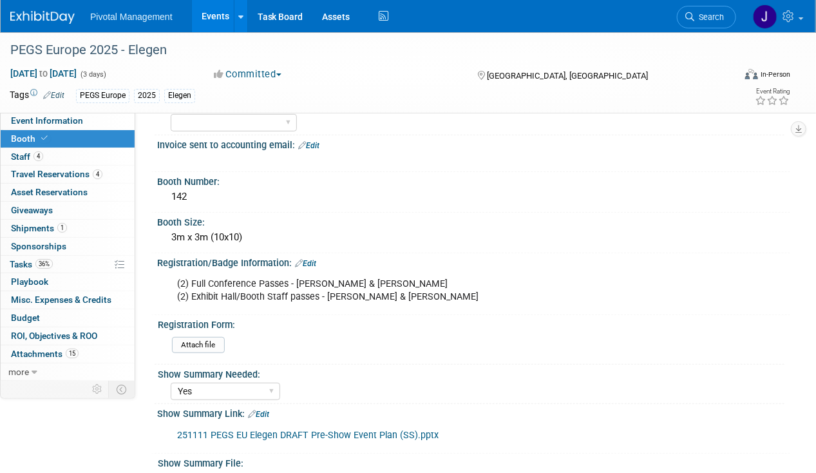
scroll to position [258, 0]
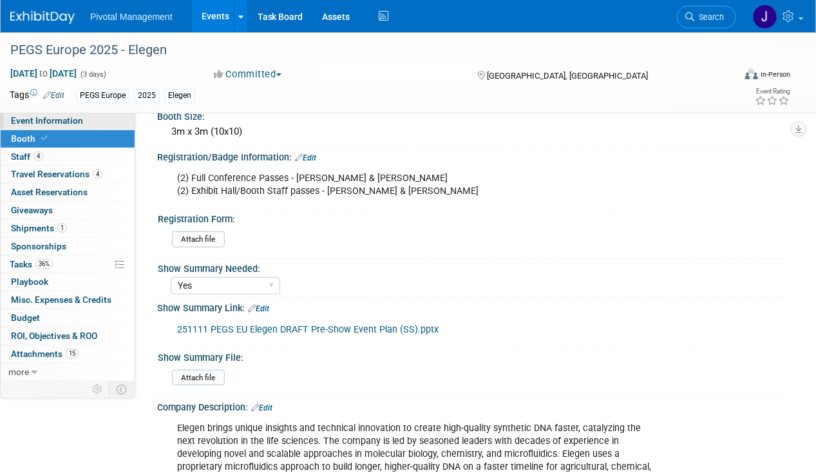
click at [77, 123] on span "Event Information" at bounding box center [47, 120] width 72 height 10
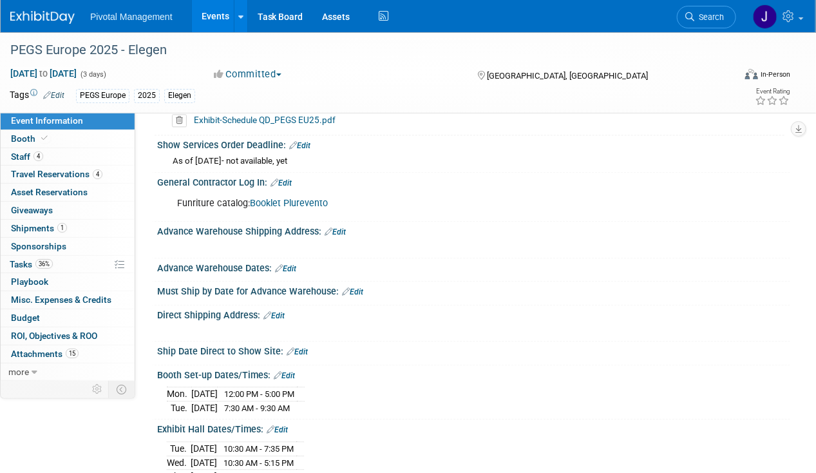
scroll to position [1293, 0]
